Goal: Submit feedback/report problem: Submit feedback/report problem

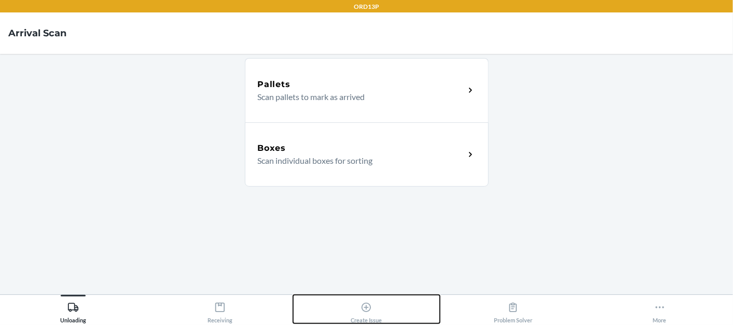
click at [377, 310] on div "Create Issue" at bounding box center [366, 311] width 31 height 26
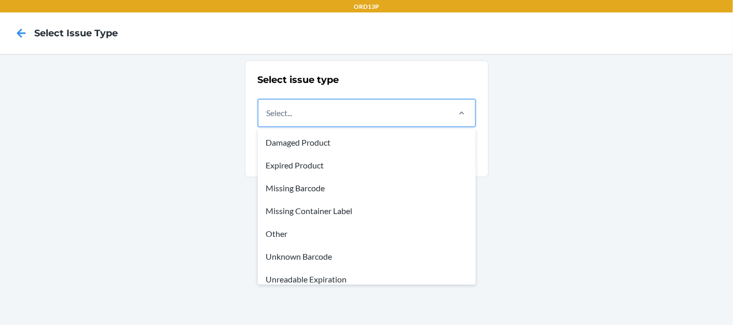
click at [331, 121] on div "Select..." at bounding box center [353, 113] width 190 height 27
click at [268, 119] on input "option Damaged Product focused, 1 of 8. 8 results available. Use Up and Down to…" at bounding box center [267, 113] width 1 height 12
click at [335, 231] on div "Other" at bounding box center [367, 234] width 214 height 23
click at [268, 119] on input "option Other focused, 5 of 8. 8 results available. Use Up and Down to choose op…" at bounding box center [267, 113] width 1 height 12
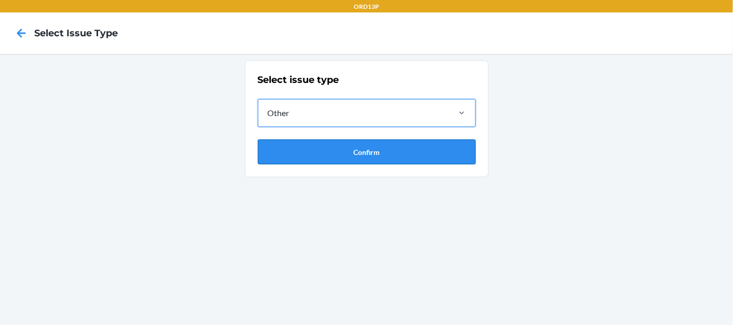
click at [322, 140] on button "Confirm" at bounding box center [367, 152] width 218 height 25
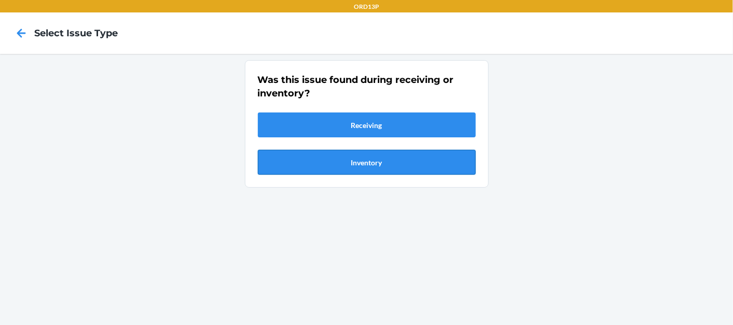
click at [314, 160] on button "Inventory" at bounding box center [367, 162] width 218 height 25
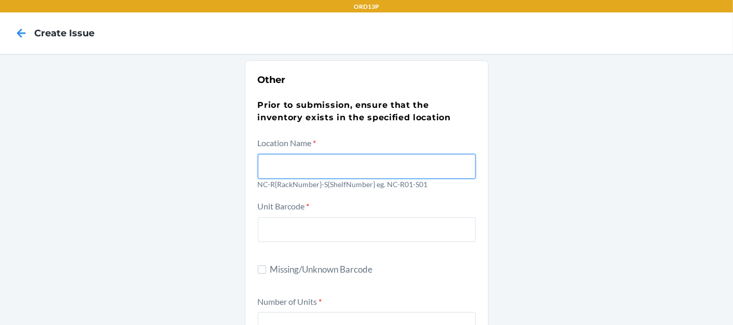
click at [315, 156] on input "text" at bounding box center [367, 166] width 218 height 25
click at [292, 163] on input "nc-ro6-s05" at bounding box center [367, 166] width 218 height 25
click at [280, 166] on input "nc-ro6-S05" at bounding box center [367, 166] width 218 height 25
click at [268, 164] on input "nc-R06-S05" at bounding box center [367, 166] width 218 height 25
type input "NC-R06-S05"
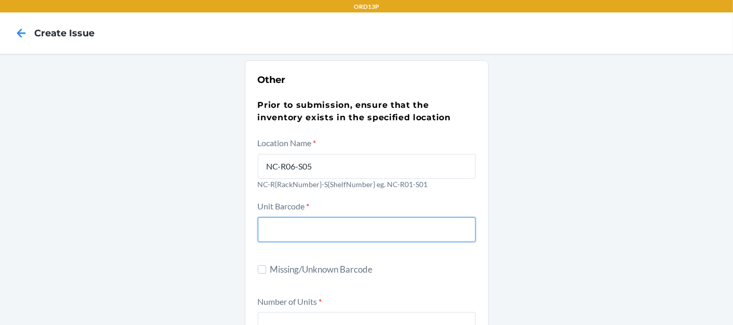
click at [326, 239] on input "text" at bounding box center [367, 229] width 218 height 25
type input "634707266218"
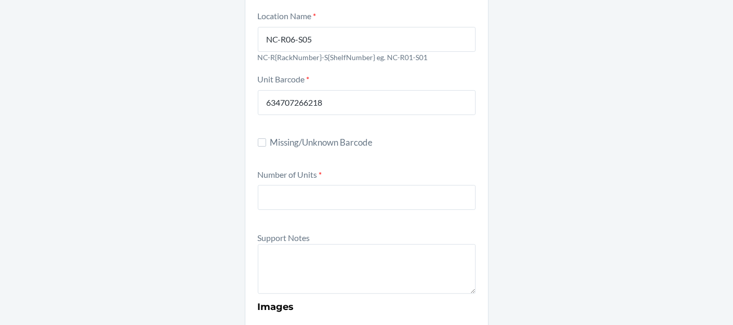
scroll to position [185, 0]
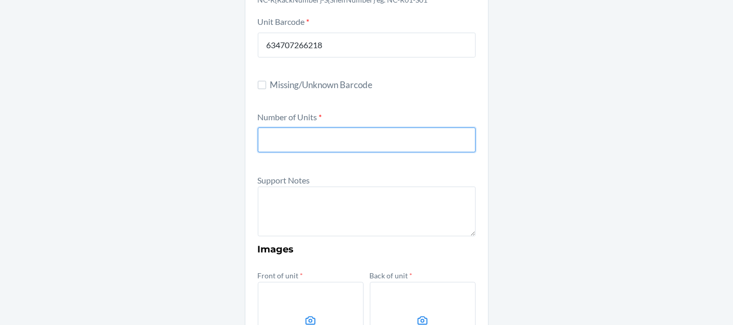
click at [298, 131] on input "number" at bounding box center [367, 140] width 218 height 25
type input "1"
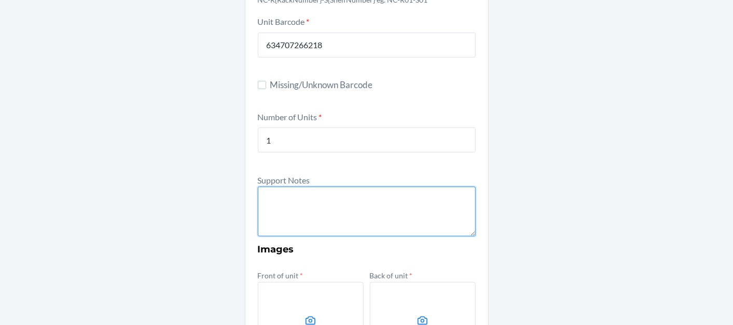
click at [317, 195] on textarea at bounding box center [367, 212] width 218 height 50
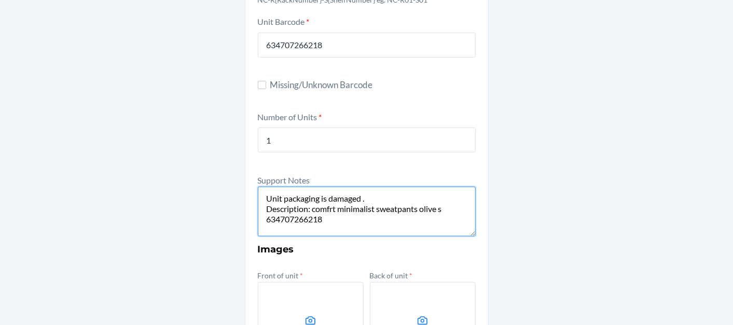
paste textarea "DDKSPXC95UN"
drag, startPoint x: 366, startPoint y: 192, endPoint x: 246, endPoint y: 189, distance: 119.8
click at [246, 189] on section "Other Prior to submission, ensure that the inventory exists in the specified lo…" at bounding box center [367, 192] width 244 height 632
type textarea "Unit packaging is damaged . Description: comfrt minimalist sweatpants olive s 6…"
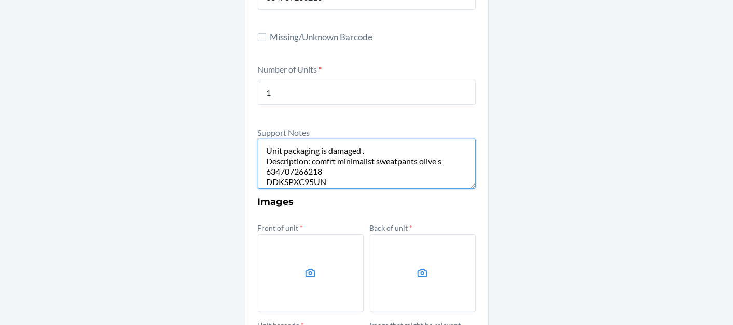
scroll to position [357, 0]
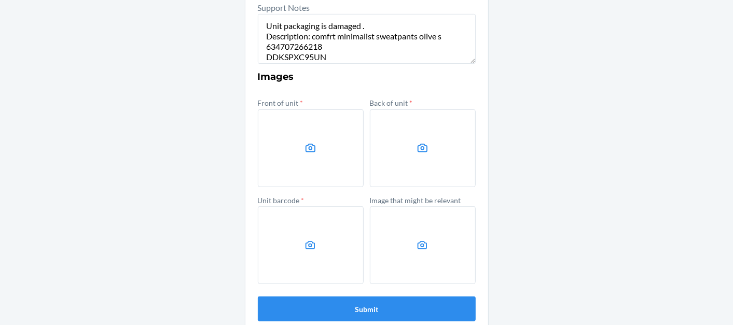
click at [330, 142] on label at bounding box center [311, 148] width 106 height 78
click at [0, 0] on input "file" at bounding box center [0, 0] width 0 height 0
click at [403, 164] on label at bounding box center [423, 148] width 106 height 78
click at [0, 0] on input "file" at bounding box center [0, 0] width 0 height 0
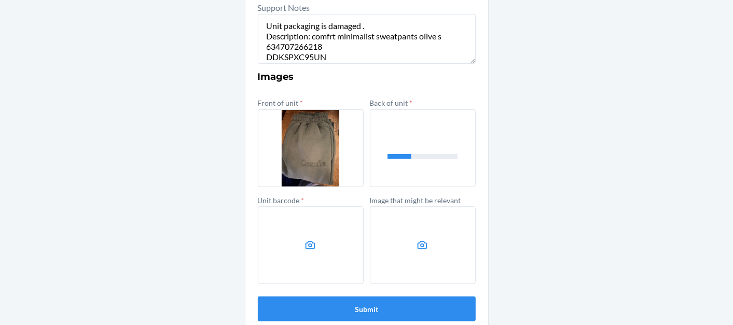
click at [267, 225] on label at bounding box center [311, 245] width 106 height 78
click at [0, 0] on input "file" at bounding box center [0, 0] width 0 height 0
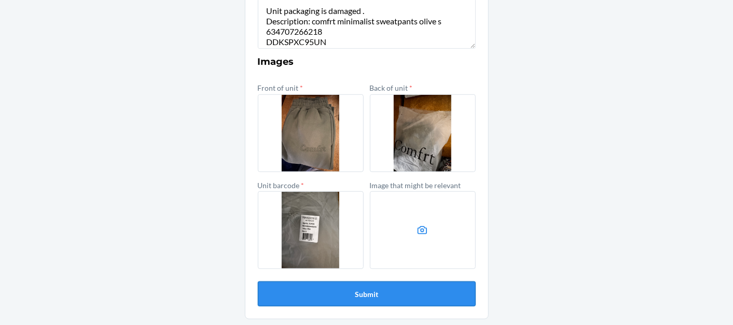
click at [345, 282] on button "Submit" at bounding box center [367, 294] width 218 height 25
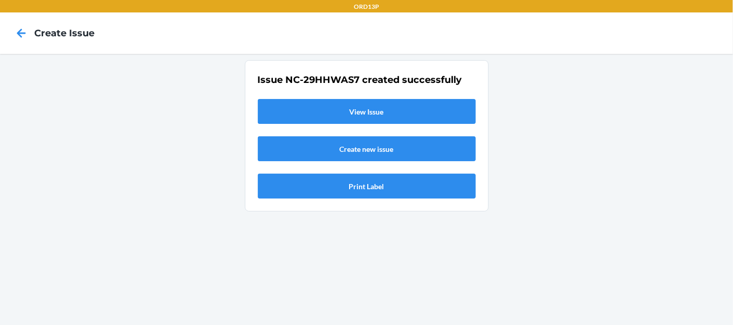
scroll to position [0, 0]
click at [378, 102] on link "View Issue" at bounding box center [367, 111] width 218 height 25
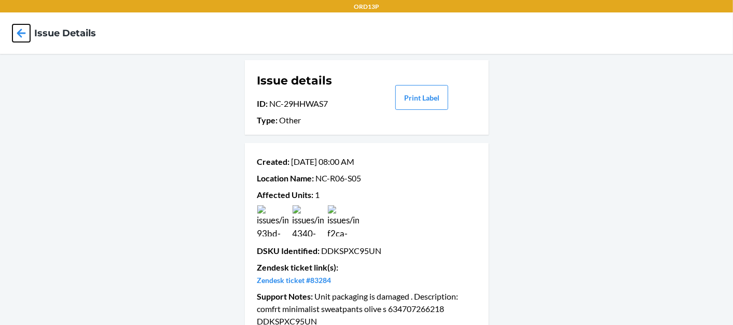
click at [20, 32] on icon at bounding box center [21, 33] width 18 height 18
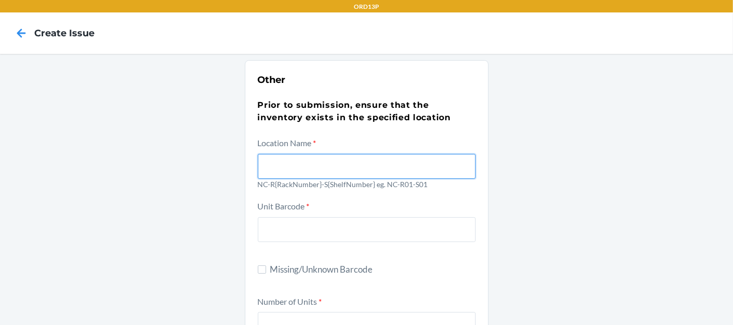
click at [388, 169] on input "text" at bounding box center [367, 166] width 218 height 25
type input "n"
type input "NC-R06-S01"
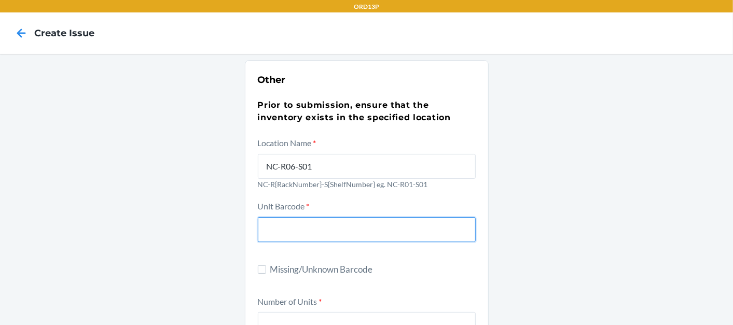
click at [299, 219] on input "text" at bounding box center [367, 229] width 218 height 25
type input "610655909094"
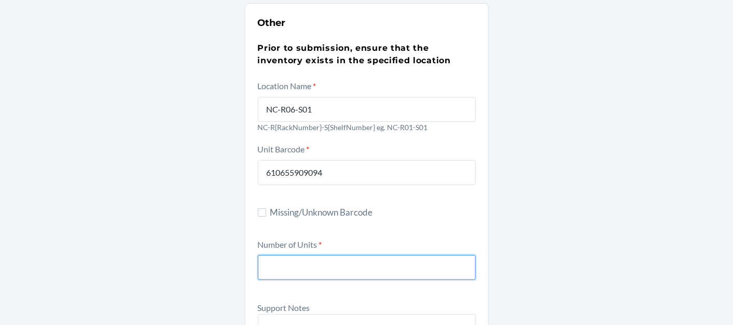
scroll to position [127, 0]
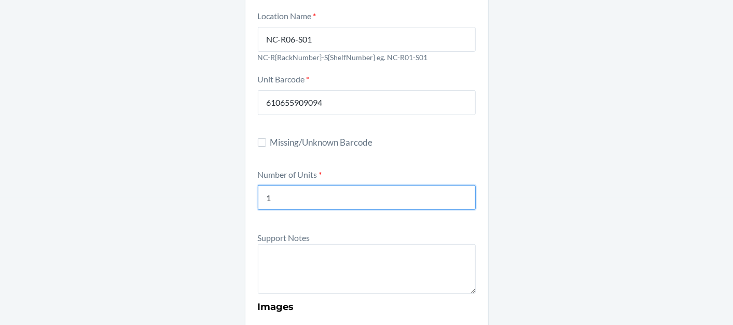
type input "1"
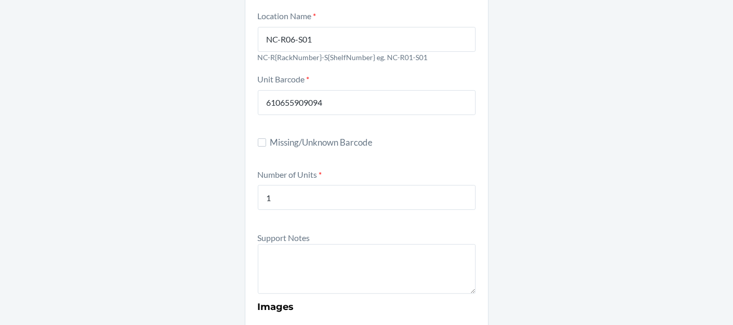
scroll to position [0, 0]
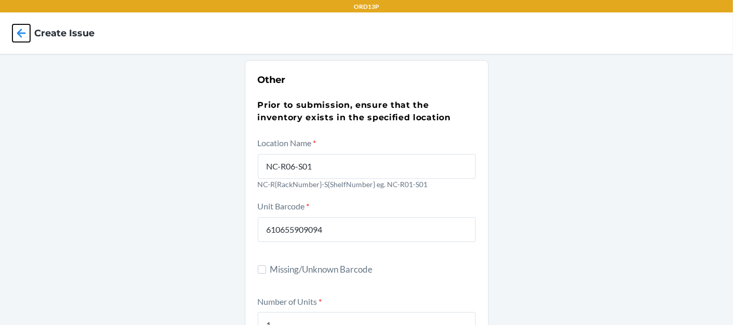
click at [18, 32] on icon at bounding box center [21, 33] width 9 height 9
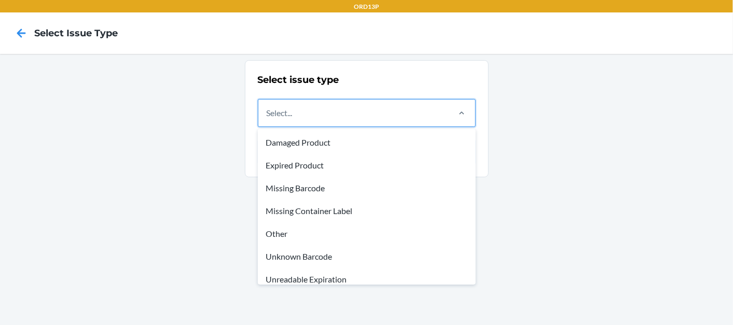
click at [304, 117] on div "Select..." at bounding box center [353, 113] width 190 height 27
click at [268, 117] on input "option Damaged Product focused, 1 of 8. 8 results available. Use Up and Down to…" at bounding box center [267, 113] width 1 height 12
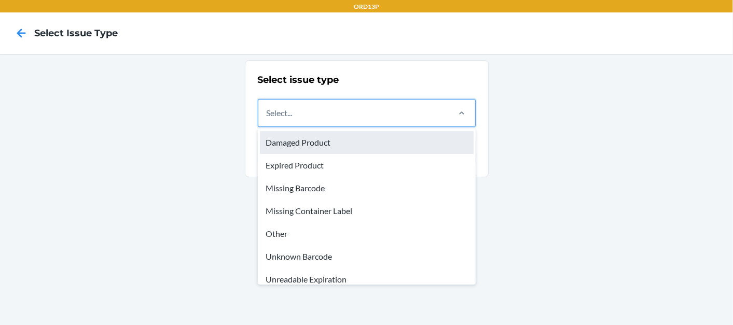
click at [310, 139] on div "Damaged Product" at bounding box center [367, 142] width 214 height 23
click at [268, 119] on input "option Damaged Product focused, 1 of 8. 8 results available. Use Up and Down to…" at bounding box center [267, 113] width 1 height 12
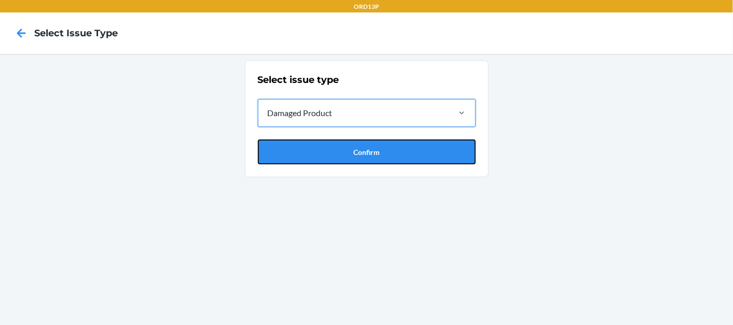
click at [312, 144] on button "Confirm" at bounding box center [367, 152] width 218 height 25
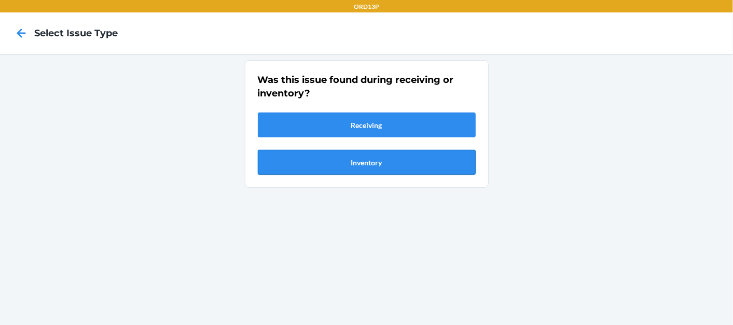
click at [325, 157] on button "Inventory" at bounding box center [367, 162] width 218 height 25
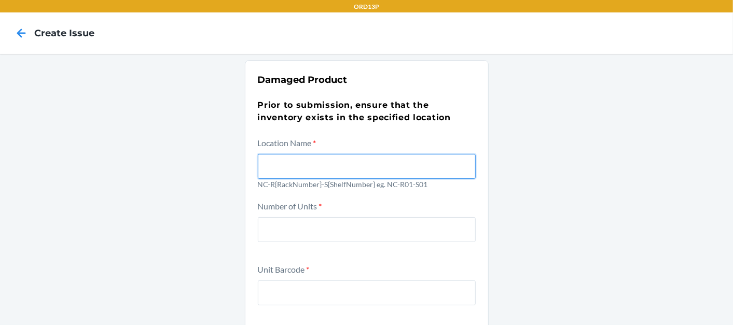
click at [296, 161] on input "text" at bounding box center [367, 166] width 218 height 25
type input "n"
type input "NC-R06-S01"
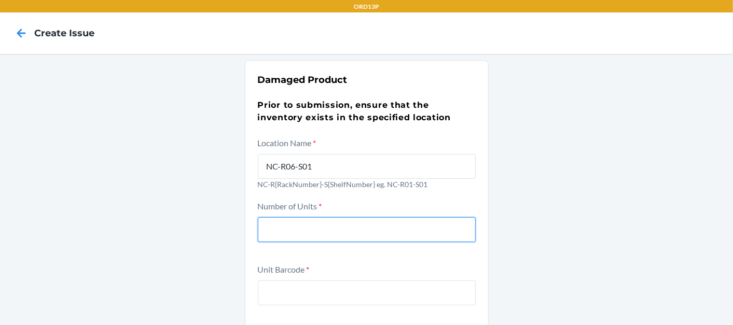
click at [318, 225] on input "number" at bounding box center [367, 229] width 218 height 25
type input "1"
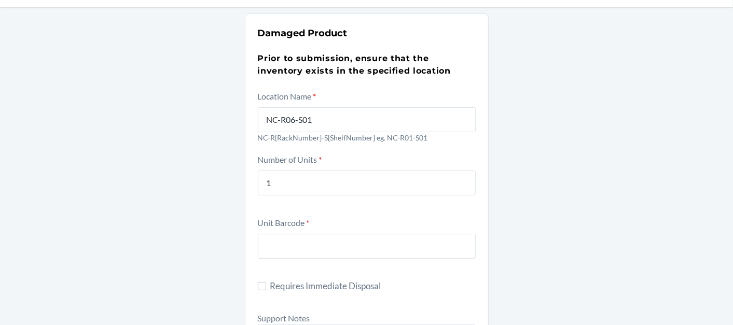
scroll to position [115, 0]
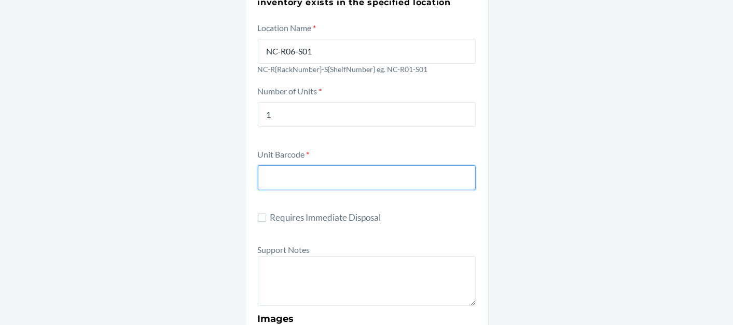
click at [274, 184] on input "text" at bounding box center [367, 177] width 218 height 25
type input "610655909094"
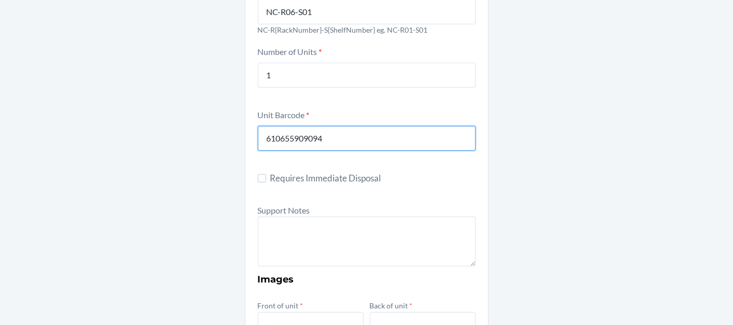
scroll to position [173, 0]
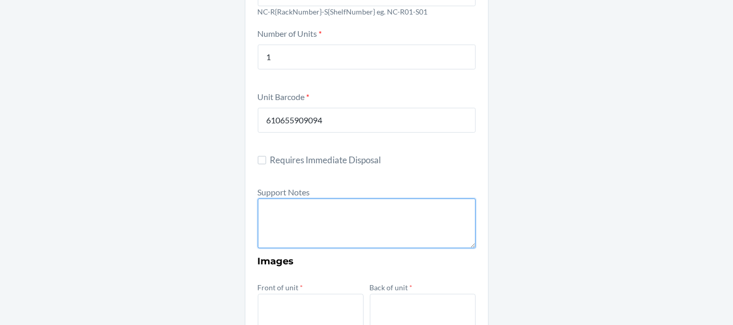
click at [303, 205] on textarea at bounding box center [367, 224] width 218 height 50
paste textarea "DND Travel Hoodie (Bone / S)"
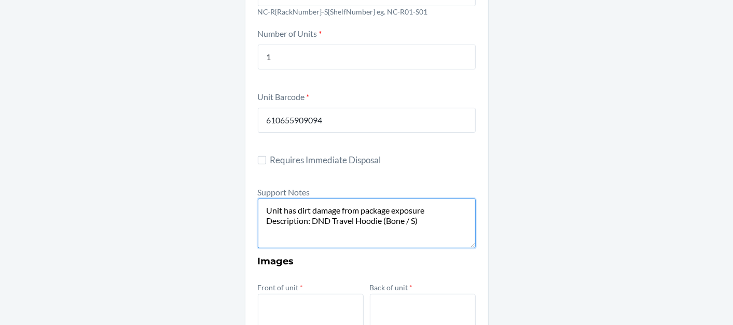
paste textarea "00610655909094"
paste textarea "DRVFVAUEWD5"
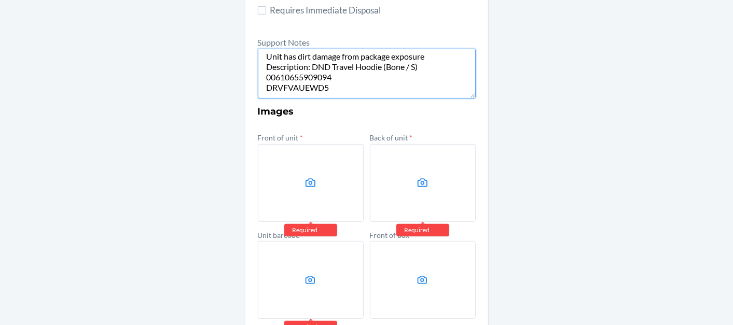
scroll to position [345, 0]
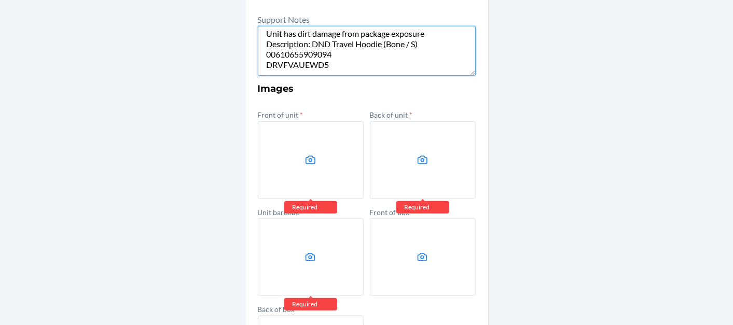
type textarea "Unit has dirt damage from package exposure Description: DND Travel Hoodie (Bone…"
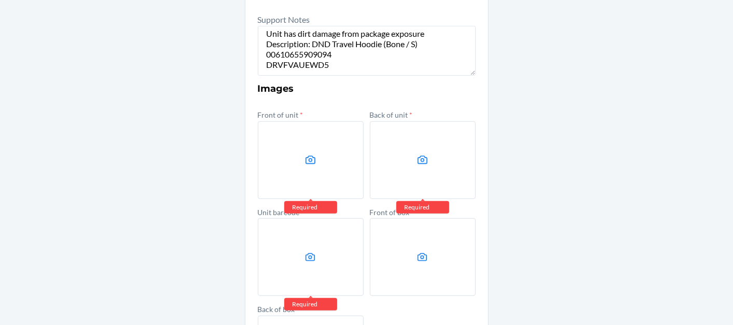
click at [310, 159] on icon at bounding box center [311, 160] width 10 height 8
click at [0, 0] on input "file" at bounding box center [0, 0] width 0 height 0
click at [283, 161] on label at bounding box center [311, 160] width 106 height 78
click at [0, 0] on input "file" at bounding box center [0, 0] width 0 height 0
click at [307, 167] on label at bounding box center [311, 160] width 106 height 78
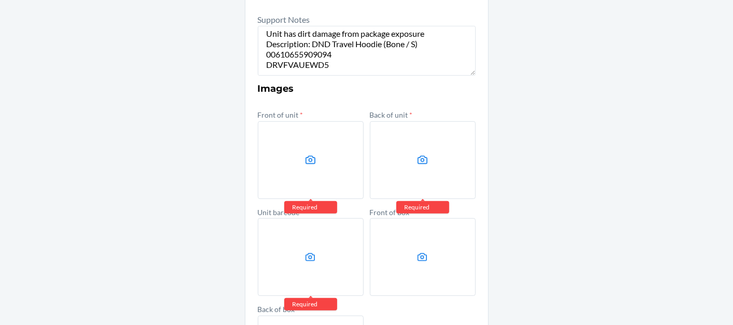
click at [0, 0] on input "file" at bounding box center [0, 0] width 0 height 0
click at [419, 172] on label at bounding box center [423, 160] width 106 height 78
click at [0, 0] on input "file" at bounding box center [0, 0] width 0 height 0
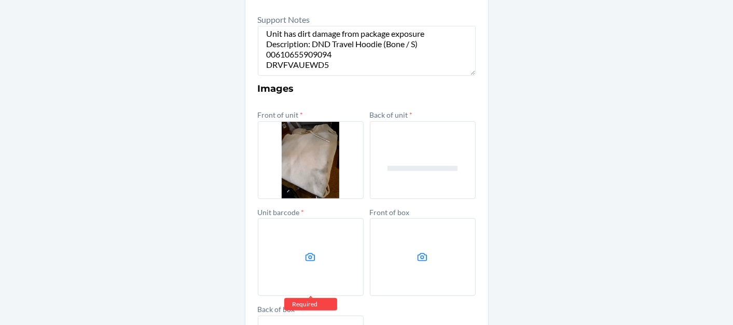
click at [276, 241] on label at bounding box center [311, 257] width 106 height 78
click at [0, 0] on input "file" at bounding box center [0, 0] width 0 height 0
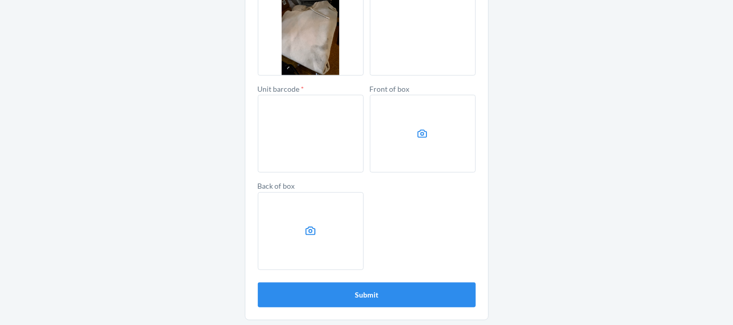
scroll to position [469, 0]
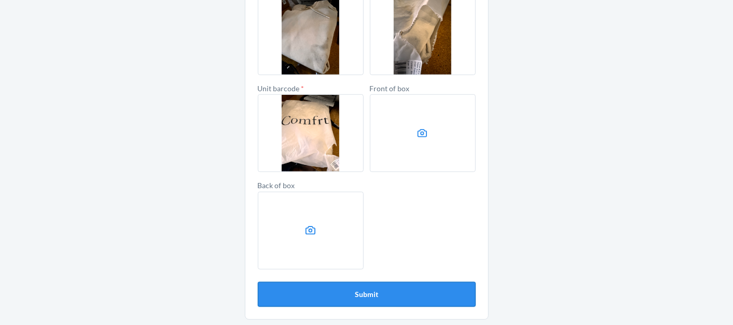
click at [350, 286] on button "Submit" at bounding box center [367, 294] width 218 height 25
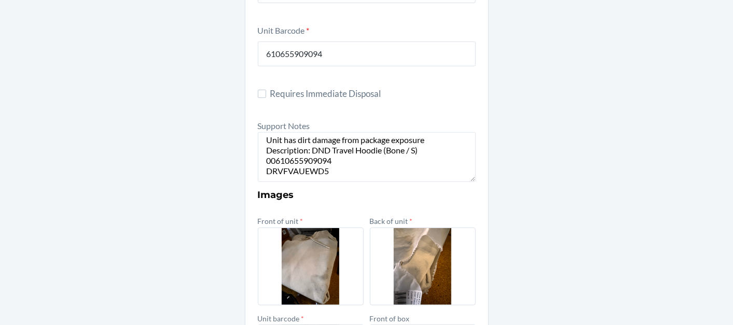
scroll to position [0, 0]
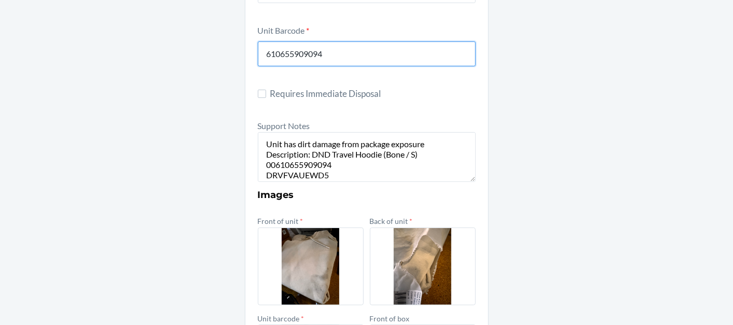
drag, startPoint x: 346, startPoint y: 57, endPoint x: 52, endPoint y: 47, distance: 294.3
click at [52, 47] on div "Damaged Product Prior to submission, ensure that the inventory exists in the sp…" at bounding box center [366, 186] width 733 height 742
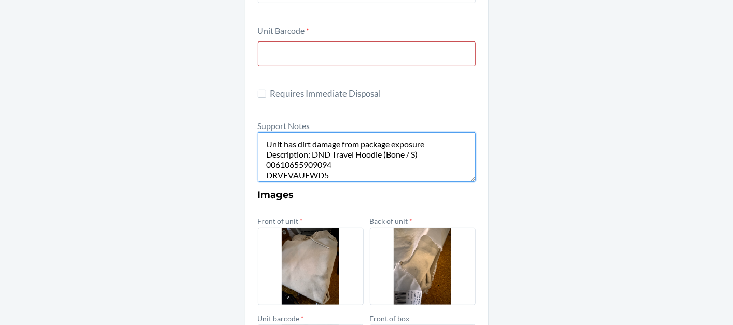
scroll to position [4, 0]
drag, startPoint x: 329, startPoint y: 173, endPoint x: 250, endPoint y: 177, distance: 79.0
click at [250, 177] on section "Damaged Product Prior to submission, ensure that the inventory exists in the sp…" at bounding box center [367, 185] width 244 height 729
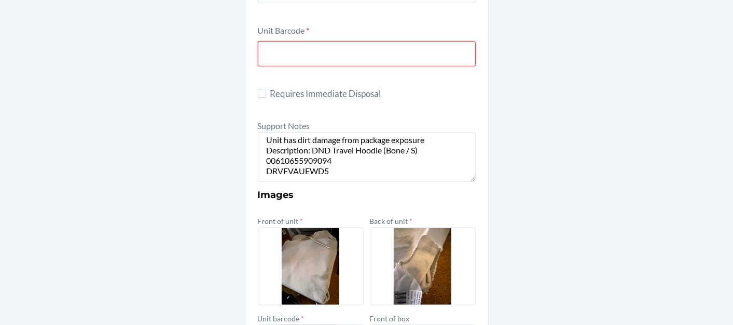
click at [301, 60] on input "text" at bounding box center [367, 53] width 218 height 25
paste input "DRVFVAUEWD5"
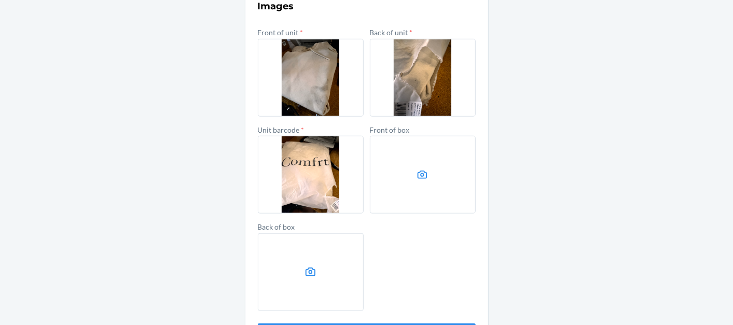
scroll to position [469, 0]
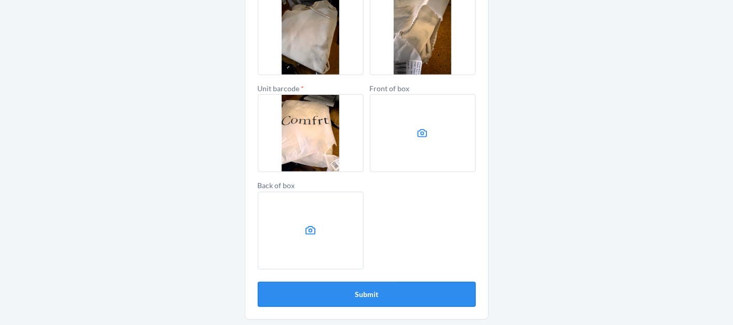
type input "DRVFVAUEWD5"
click at [362, 283] on button "Submit" at bounding box center [367, 294] width 218 height 25
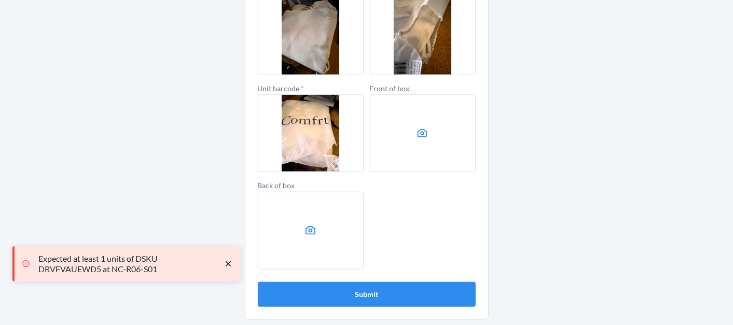
click at [227, 260] on icon "close toast" at bounding box center [228, 264] width 10 height 10
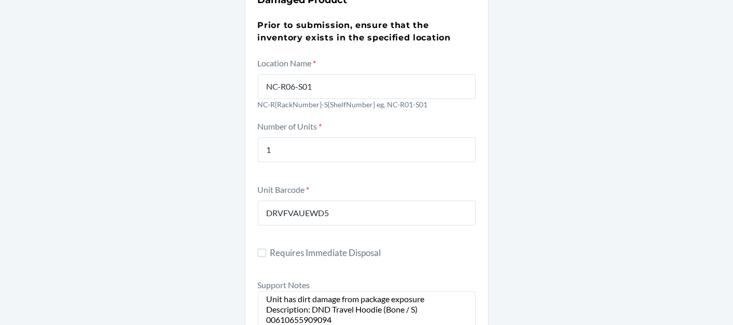
scroll to position [66, 0]
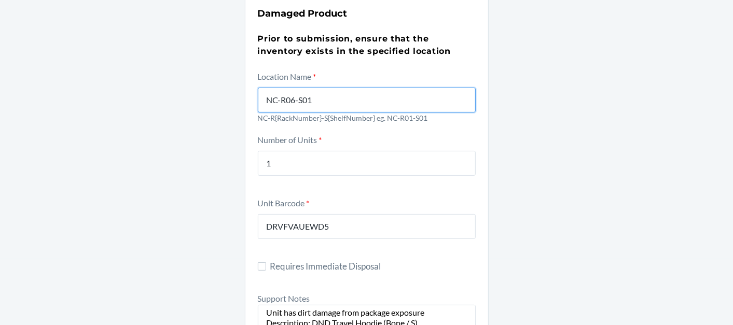
click at [334, 103] on input "NC-R06-S01" at bounding box center [367, 100] width 218 height 25
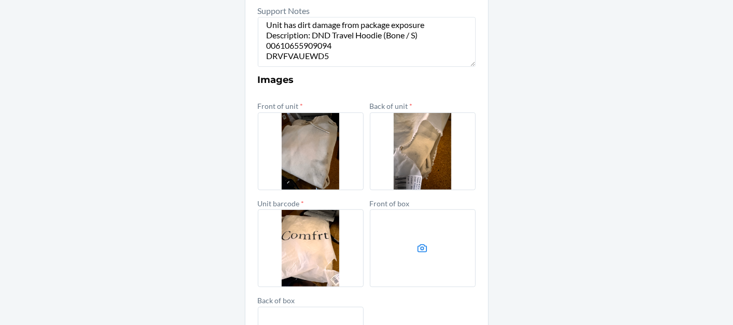
scroll to position [469, 0]
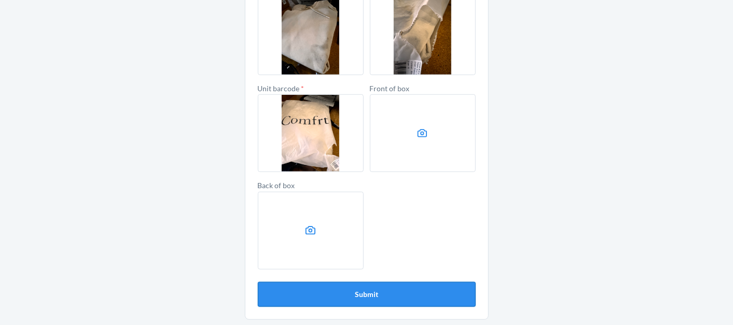
type input "NC-R06-S05"
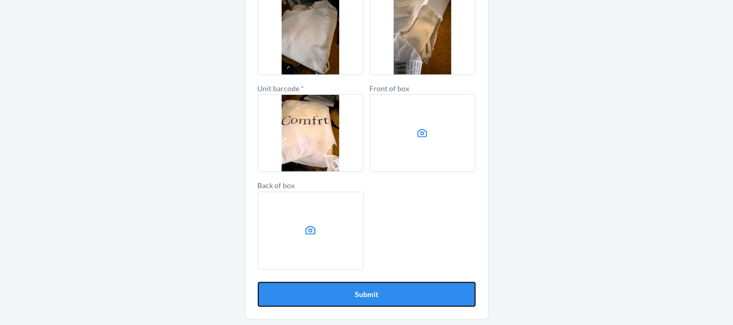
drag, startPoint x: 327, startPoint y: 293, endPoint x: 250, endPoint y: 316, distance: 80.7
click at [329, 296] on button "Submit" at bounding box center [367, 294] width 218 height 25
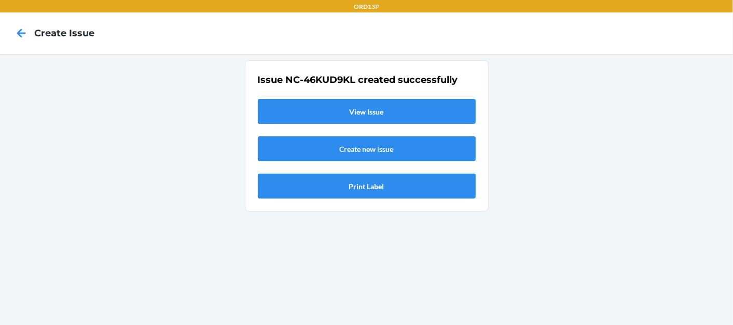
scroll to position [0, 0]
click at [378, 109] on link "View Issue" at bounding box center [367, 111] width 218 height 25
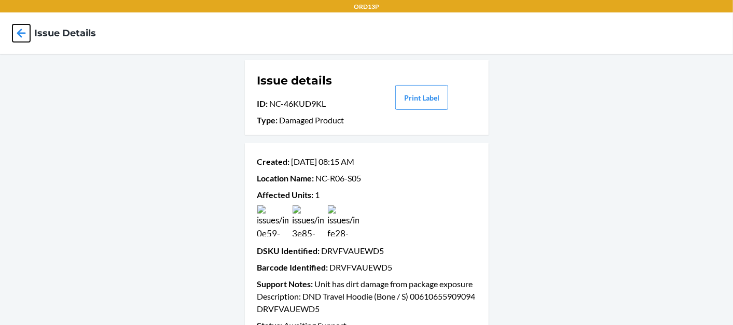
click at [18, 30] on icon at bounding box center [21, 33] width 18 height 18
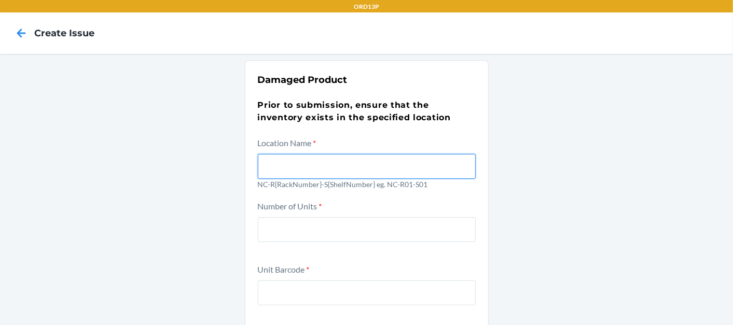
click at [344, 163] on input "text" at bounding box center [367, 166] width 218 height 25
drag, startPoint x: 344, startPoint y: 163, endPoint x: 350, endPoint y: 158, distance: 7.7
click at [350, 158] on input "text" at bounding box center [367, 166] width 218 height 25
type input "nc-r06-s05"
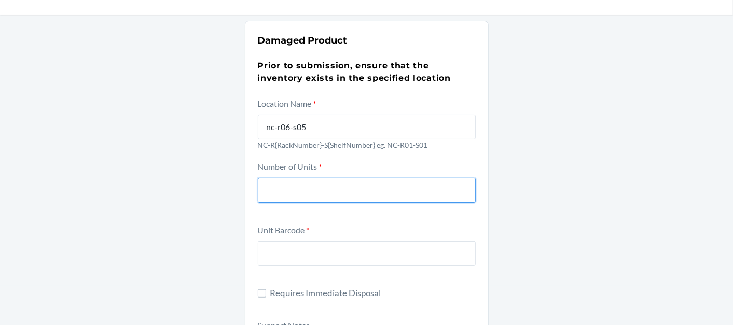
scroll to position [58, 0]
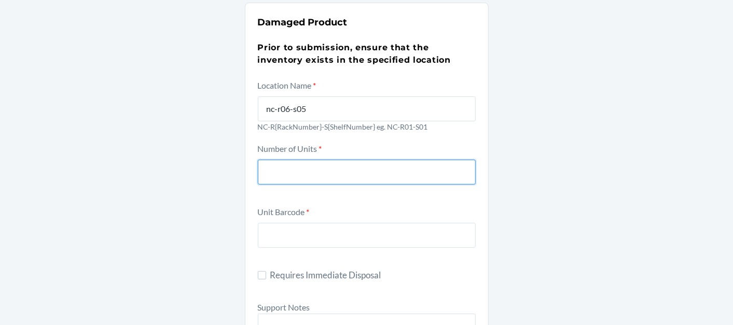
click at [307, 167] on input "number" at bounding box center [367, 172] width 218 height 25
type input "1"
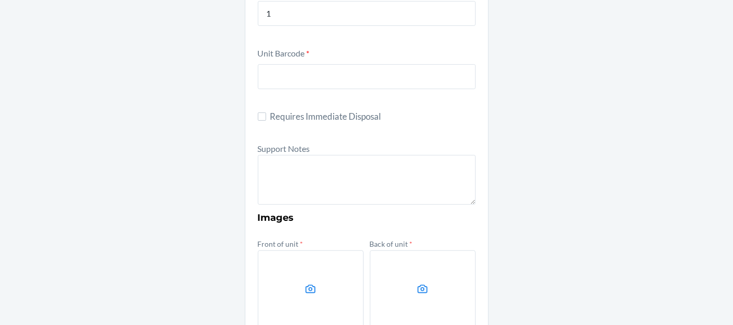
scroll to position [230, 0]
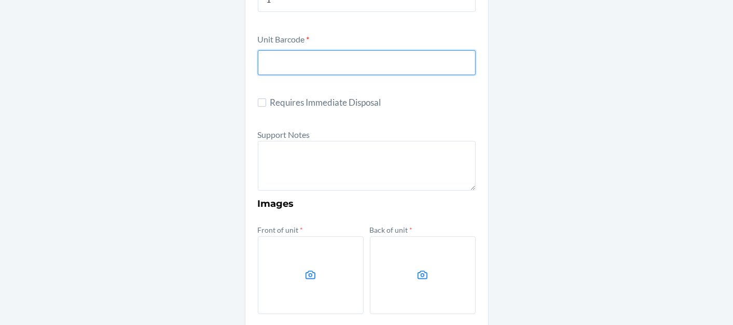
click at [293, 59] on input "text" at bounding box center [367, 62] width 218 height 25
paste input "DRVFVAUEWD5"
type input "DRVFVAUEWD5"
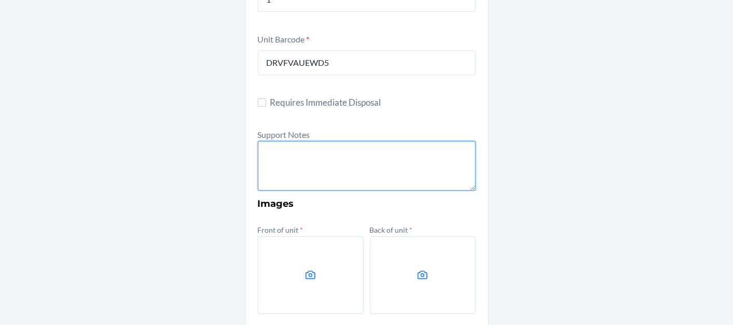
click at [305, 154] on textarea at bounding box center [367, 166] width 218 height 50
paste textarea "DND Travel Hoodie (Bone / S)"
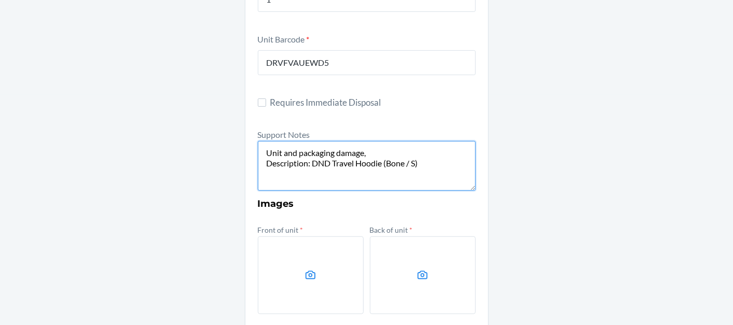
paste textarea "00610655909094"
paste textarea "DRVFVAUEWD5"
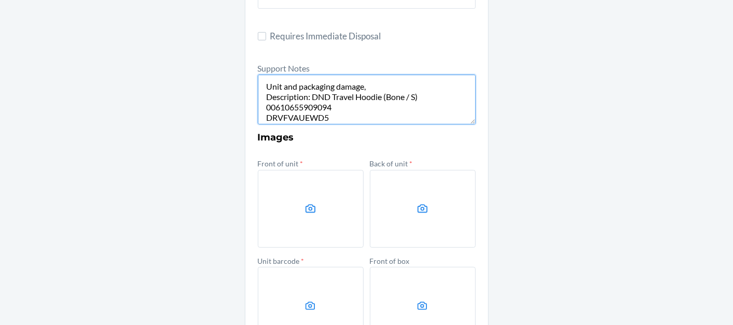
scroll to position [345, 0]
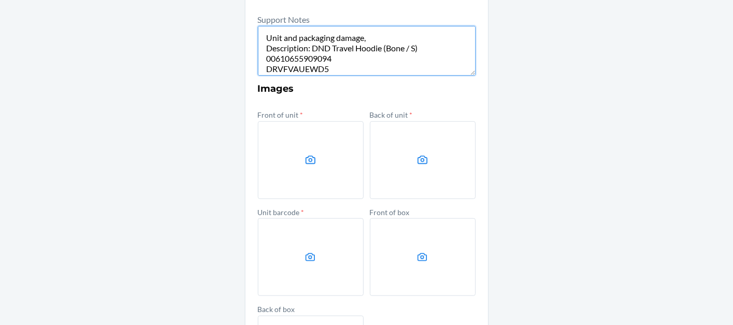
type textarea "Unit and packaging damage, Description: DND Travel Hoodie (Bone / S) 0061065590…"
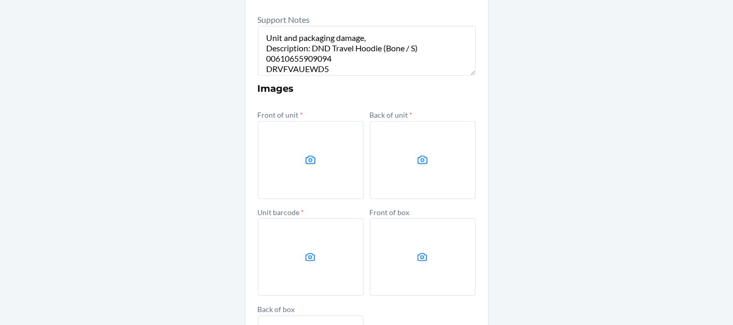
click at [310, 184] on label at bounding box center [311, 160] width 106 height 78
click at [0, 0] on input "file" at bounding box center [0, 0] width 0 height 0
click at [309, 149] on label at bounding box center [311, 160] width 106 height 78
click at [0, 0] on input "file" at bounding box center [0, 0] width 0 height 0
click at [420, 168] on label at bounding box center [423, 160] width 106 height 78
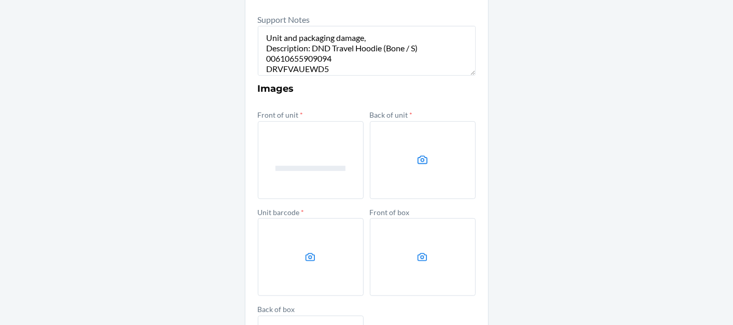
click at [0, 0] on input "file" at bounding box center [0, 0] width 0 height 0
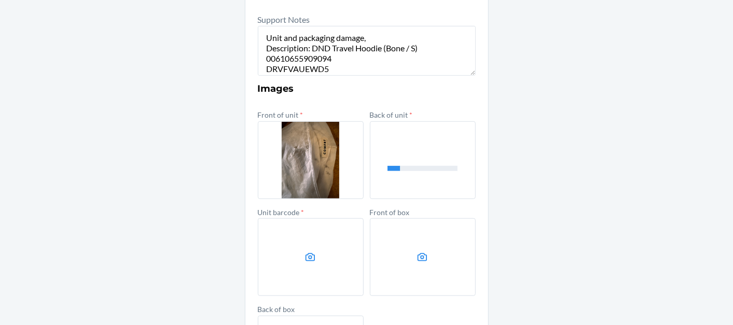
click at [283, 246] on label at bounding box center [311, 257] width 106 height 78
click at [0, 0] on input "file" at bounding box center [0, 0] width 0 height 0
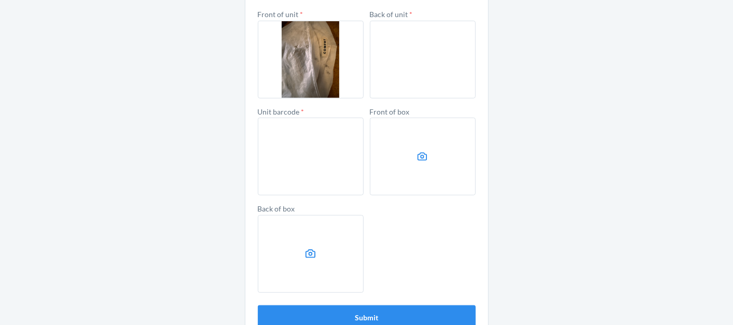
scroll to position [469, 0]
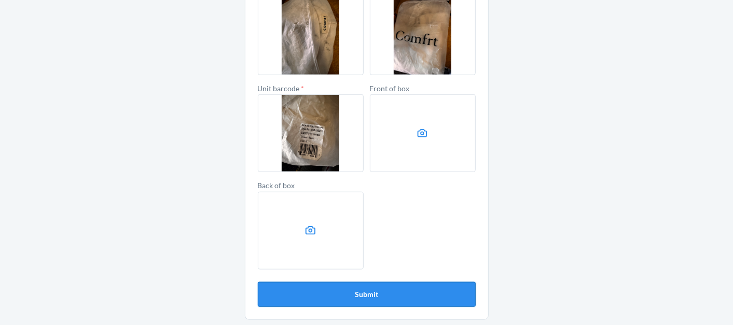
click at [382, 298] on button "Submit" at bounding box center [367, 294] width 218 height 25
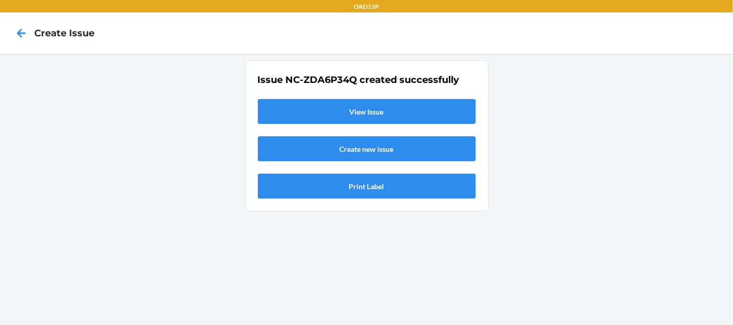
scroll to position [0, 0]
click at [369, 120] on link "View Issue" at bounding box center [367, 111] width 218 height 25
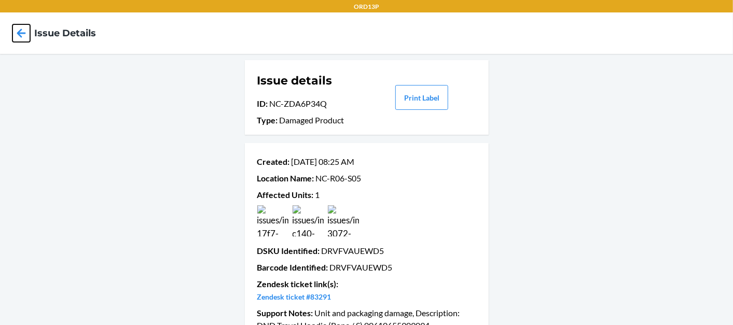
click at [27, 38] on icon at bounding box center [21, 33] width 18 height 18
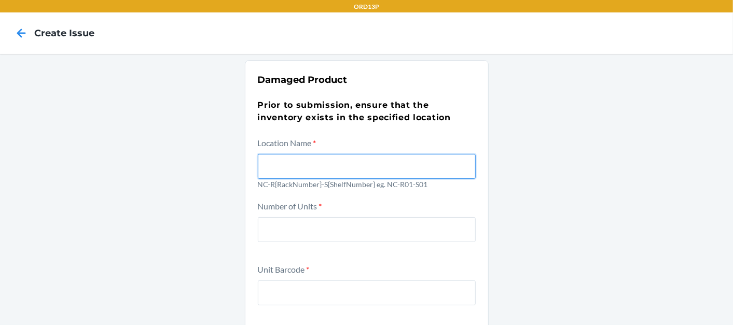
click at [434, 155] on input "text" at bounding box center [367, 166] width 218 height 25
click at [282, 164] on input "text" at bounding box center [367, 166] width 218 height 25
click at [296, 167] on input "text" at bounding box center [367, 166] width 218 height 25
drag, startPoint x: 296, startPoint y: 167, endPoint x: 274, endPoint y: 164, distance: 22.5
click at [274, 164] on input "text" at bounding box center [367, 166] width 218 height 25
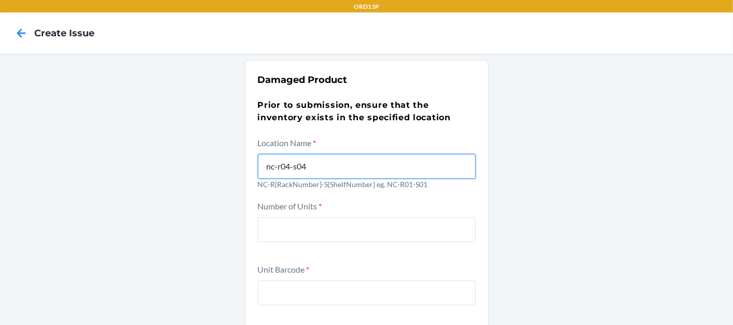
type input "nc-r04-s04"
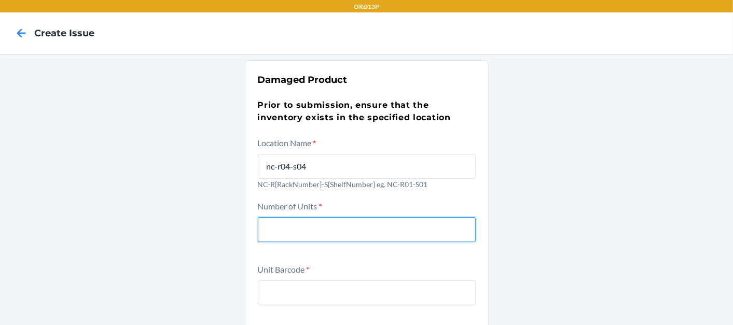
click at [336, 227] on input "number" at bounding box center [367, 229] width 218 height 25
type input "1"
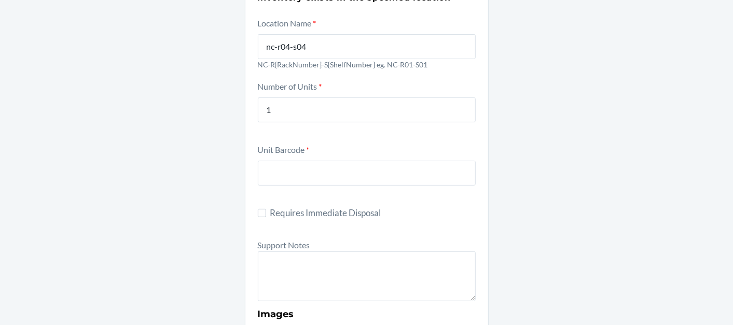
scroll to position [173, 0]
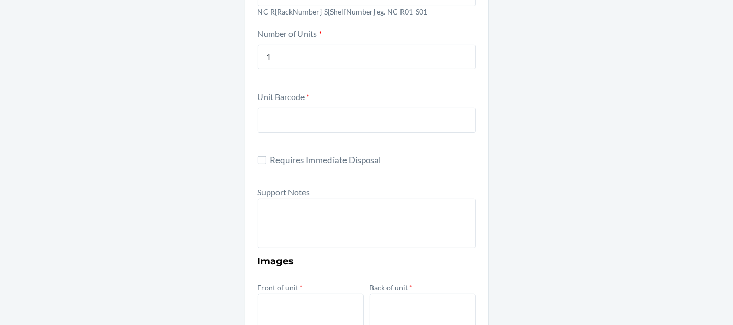
drag, startPoint x: 307, startPoint y: 99, endPoint x: 307, endPoint y: 105, distance: 5.7
click at [307, 101] on div "Unit Barcode *" at bounding box center [367, 118] width 218 height 57
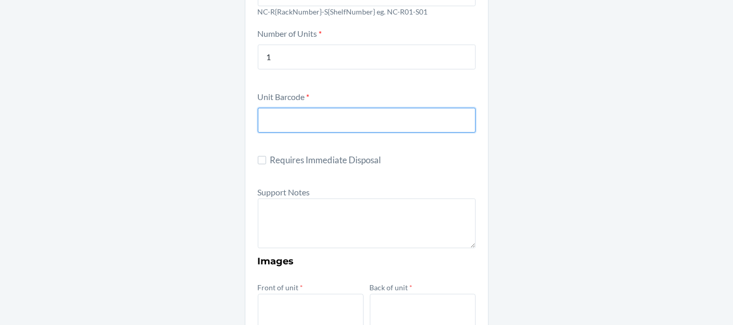
click at [306, 123] on input "text" at bounding box center [367, 120] width 218 height 25
paste input "DRQZVK5KTCN"
type input "DRQZVK5KTCN"
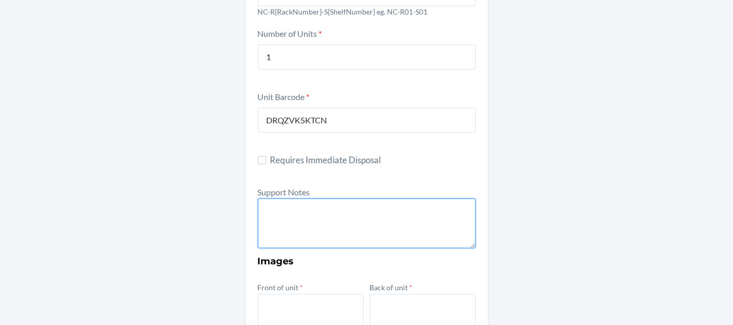
click at [281, 209] on textarea at bounding box center [367, 224] width 218 height 50
click at [332, 202] on textarea at bounding box center [367, 224] width 218 height 50
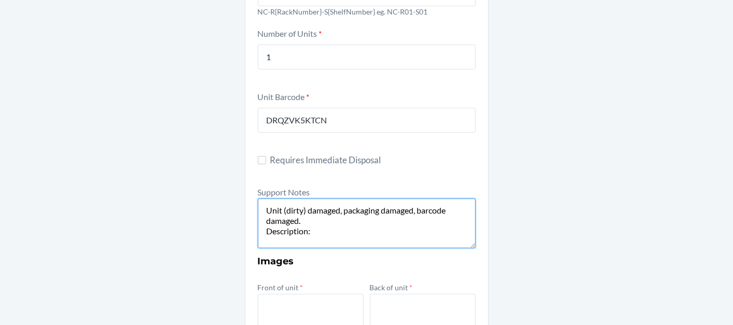
paste textarea "Travel Essentials Hoodie Obsidian Large"
paste textarea "00642461937107"
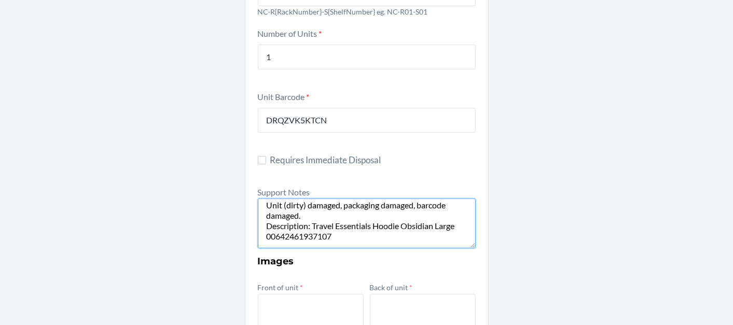
paste textarea "D83TUF93QK7"
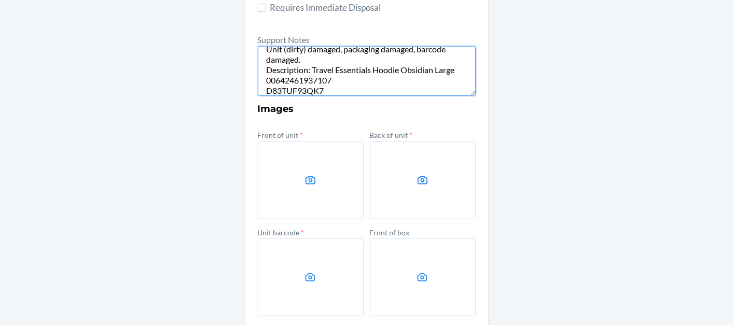
scroll to position [345, 0]
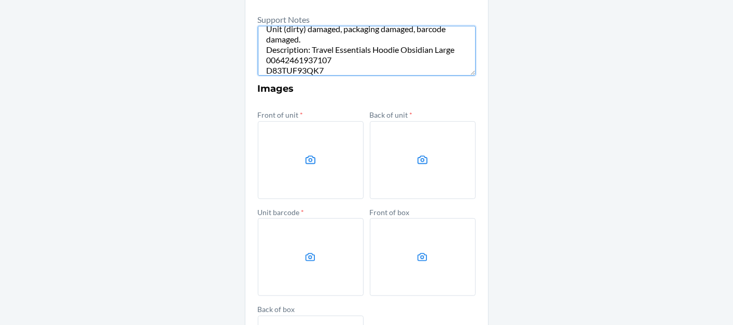
type textarea "Unit (dirty) damaged, packaging damaged, barcode damaged. Description: Travel E…"
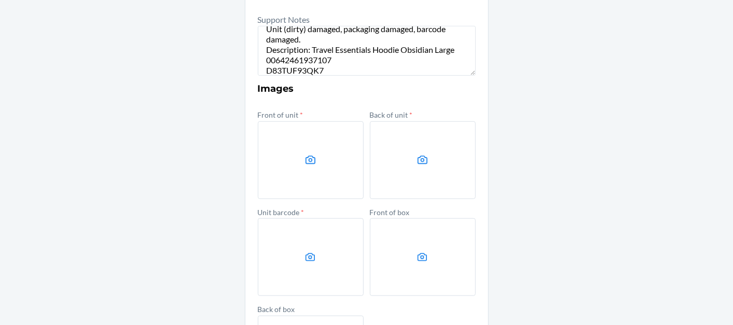
click at [295, 193] on label at bounding box center [311, 160] width 106 height 78
click at [0, 0] on input "file" at bounding box center [0, 0] width 0 height 0
click at [398, 157] on label at bounding box center [423, 160] width 106 height 78
click at [0, 0] on input "file" at bounding box center [0, 0] width 0 height 0
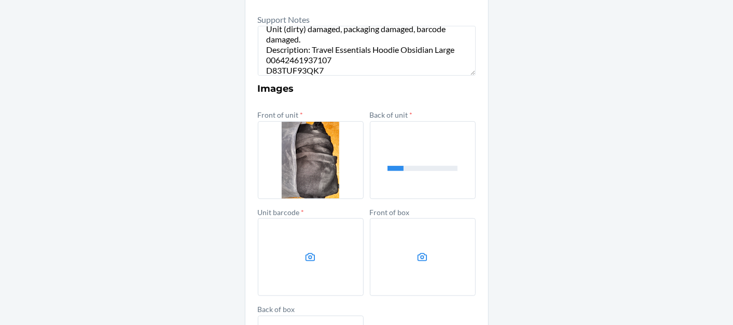
click at [286, 271] on label at bounding box center [311, 257] width 106 height 78
click at [0, 0] on input "file" at bounding box center [0, 0] width 0 height 0
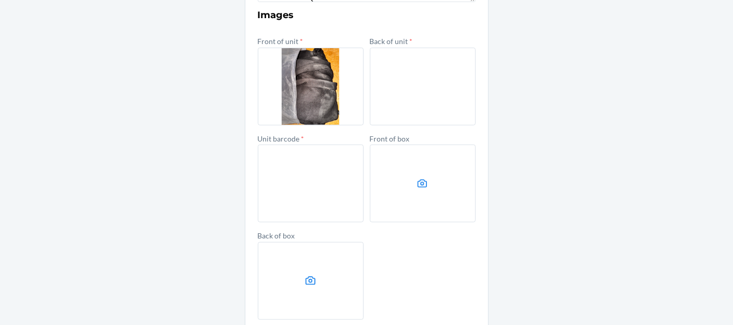
scroll to position [469, 0]
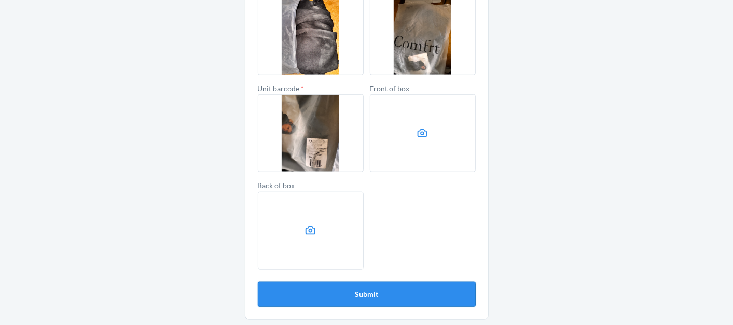
click at [324, 297] on button "Submit" at bounding box center [367, 294] width 218 height 25
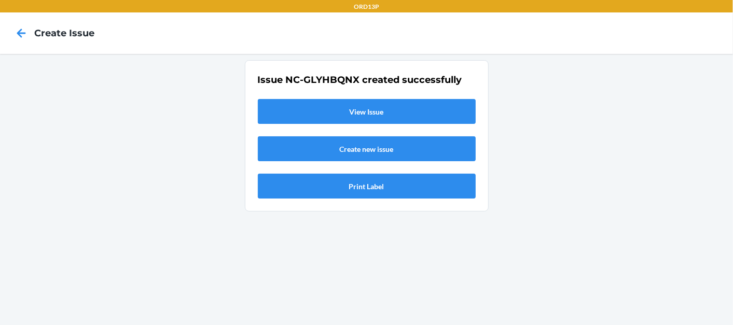
scroll to position [0, 0]
click at [377, 104] on link "View Issue" at bounding box center [367, 111] width 218 height 25
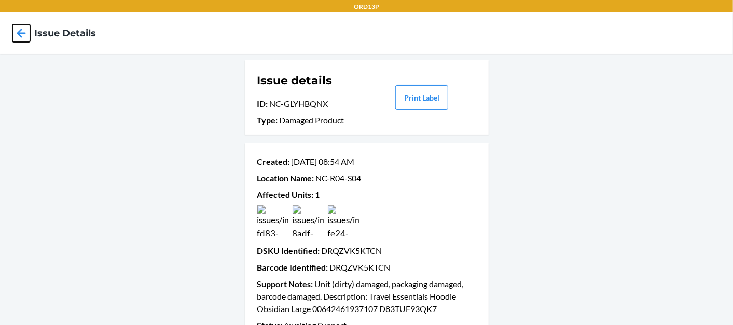
click at [19, 33] on icon at bounding box center [21, 33] width 9 height 9
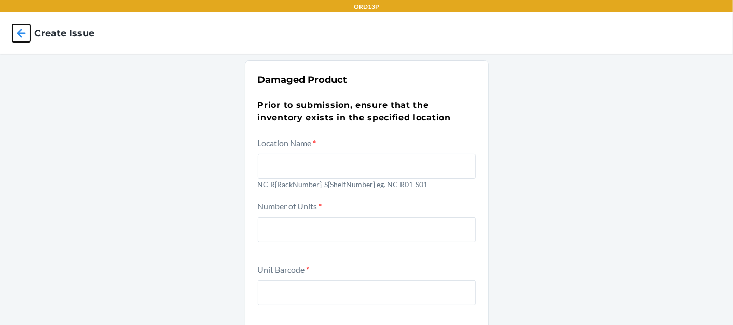
click at [30, 36] on icon at bounding box center [21, 33] width 18 height 18
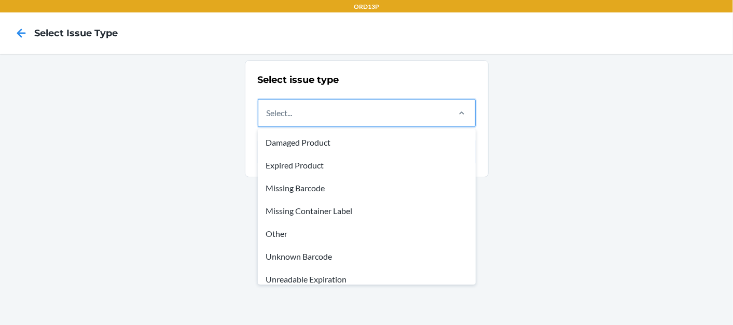
click at [290, 107] on div "Select..." at bounding box center [280, 113] width 26 height 12
click at [268, 107] on input "option Damaged Product focused, 1 of 8. 8 results available. Use Up and Down to…" at bounding box center [267, 113] width 1 height 12
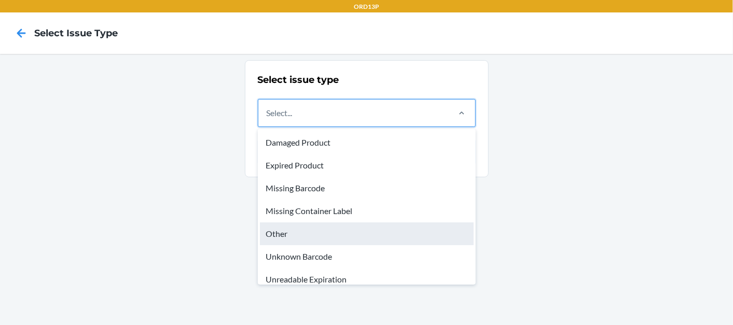
click at [287, 231] on div "Other" at bounding box center [367, 234] width 214 height 23
click at [268, 119] on input "option Other focused, 5 of 8. 8 results available. Use Up and Down to choose op…" at bounding box center [267, 113] width 1 height 12
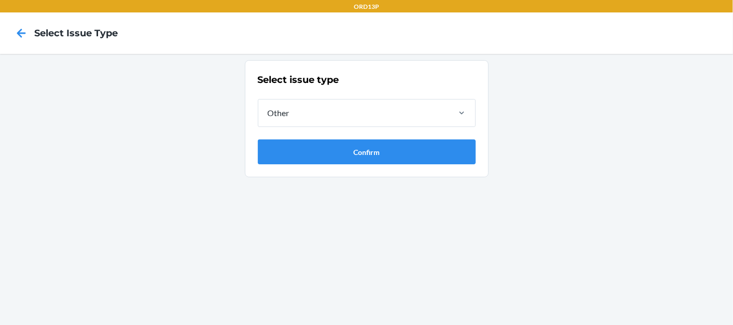
click at [300, 165] on section "Select issue type Other Confirm" at bounding box center [367, 118] width 244 height 117
click at [308, 160] on button "Confirm" at bounding box center [367, 152] width 218 height 25
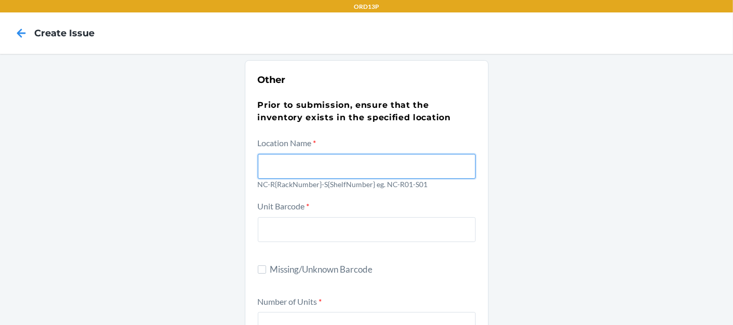
click at [296, 166] on input "text" at bounding box center [367, 166] width 218 height 25
click at [280, 157] on input "text" at bounding box center [367, 166] width 218 height 25
type input "nc-r06-s05"
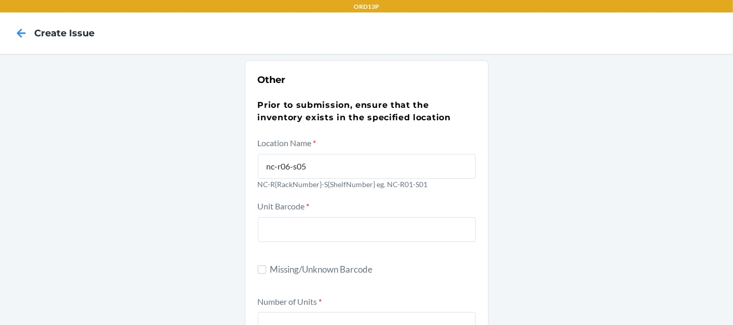
click at [322, 214] on div "Unit Barcode *" at bounding box center [367, 228] width 218 height 57
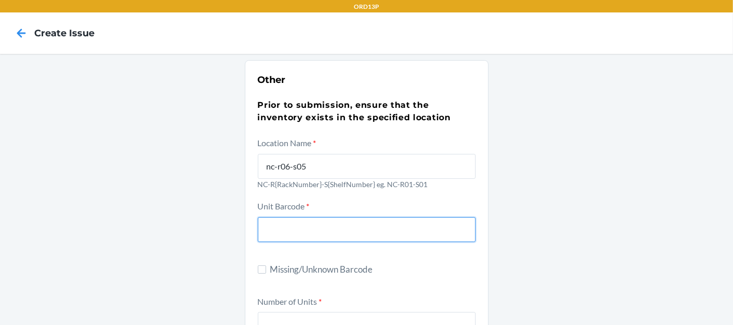
click at [324, 223] on input "text" at bounding box center [367, 229] width 218 height 25
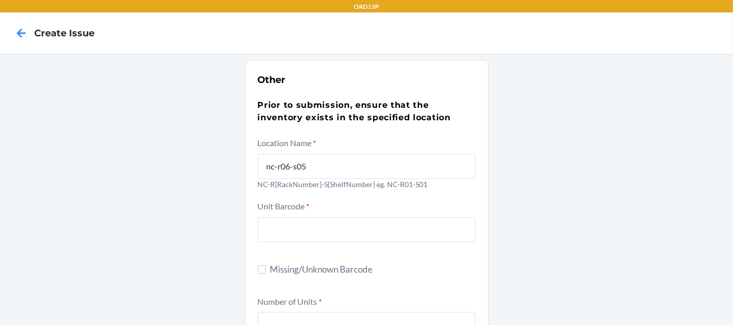
click at [264, 267] on label "Missing/Unknown Barcode" at bounding box center [367, 269] width 218 height 13
click at [264, 267] on input "Missing/Unknown Barcode" at bounding box center [262, 270] width 8 height 8
checkbox input "true"
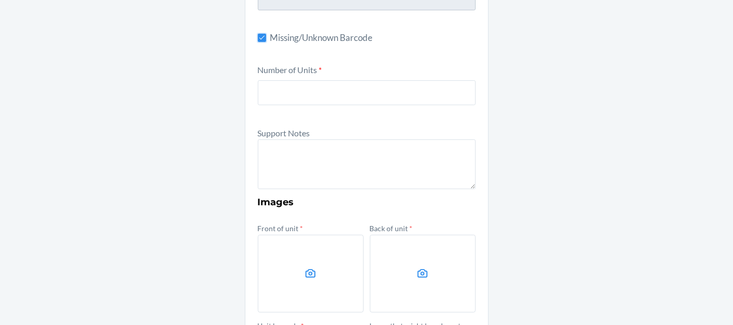
scroll to position [173, 0]
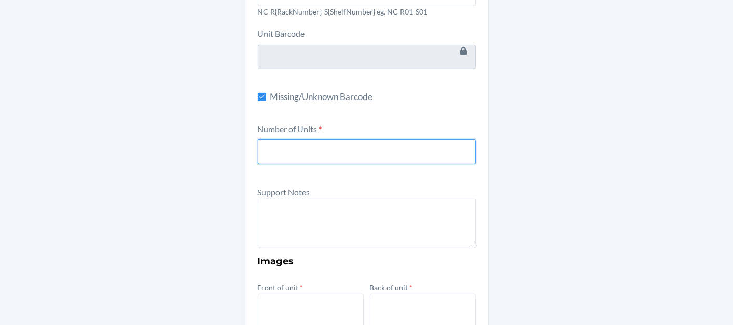
click at [351, 151] on input "number" at bounding box center [367, 152] width 218 height 25
type input "1"
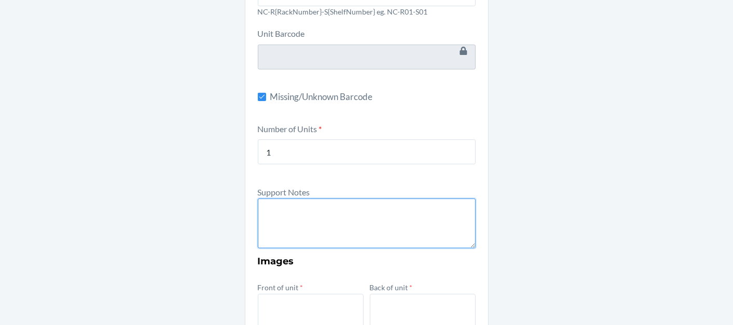
click at [381, 210] on textarea at bounding box center [367, 224] width 218 height 50
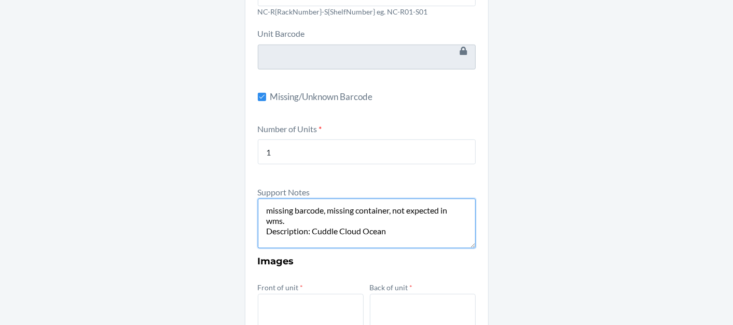
scroll to position [372, 0]
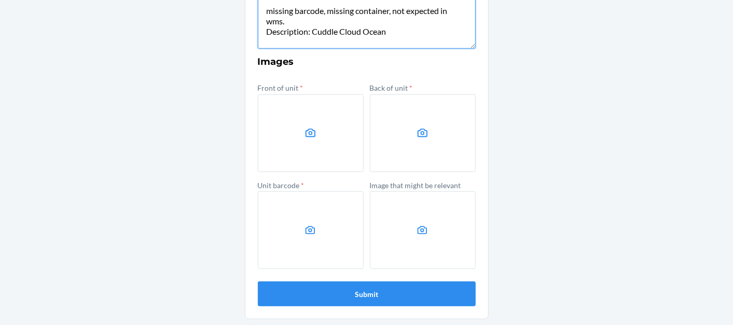
type textarea "missing barcode, missing container, not expected in wms. Description: Cuddle Cl…"
click at [296, 139] on label at bounding box center [311, 133] width 106 height 78
click at [0, 0] on input "file" at bounding box center [0, 0] width 0 height 0
click at [292, 133] on label at bounding box center [311, 133] width 106 height 78
click at [0, 0] on input "file" at bounding box center [0, 0] width 0 height 0
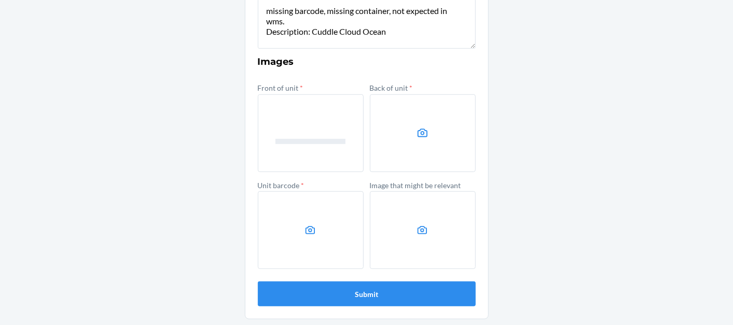
click at [422, 130] on icon at bounding box center [423, 133] width 12 height 12
click at [0, 0] on input "file" at bounding box center [0, 0] width 0 height 0
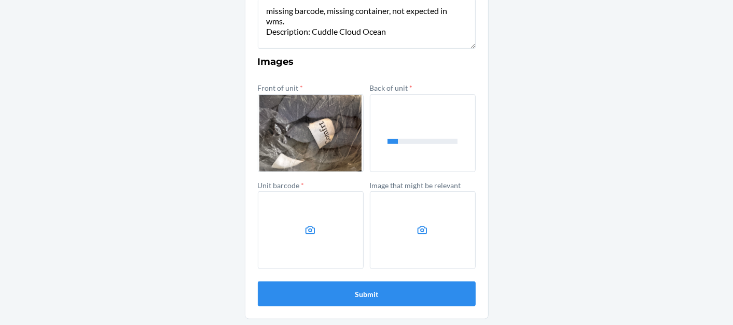
click at [275, 239] on label at bounding box center [311, 230] width 106 height 78
click at [0, 0] on input "file" at bounding box center [0, 0] width 0 height 0
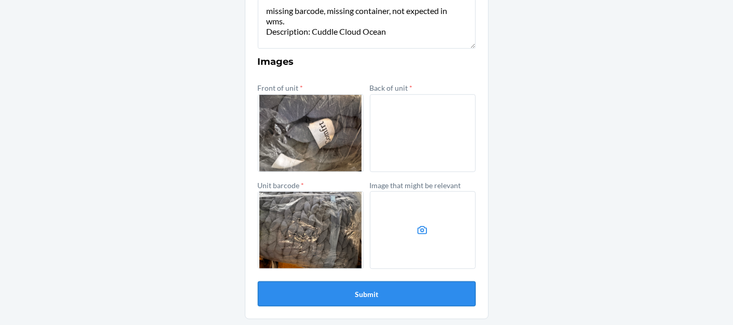
click at [312, 299] on button "Submit" at bounding box center [367, 294] width 218 height 25
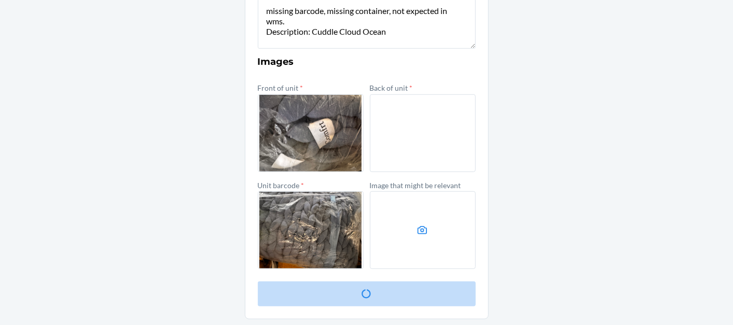
scroll to position [0, 0]
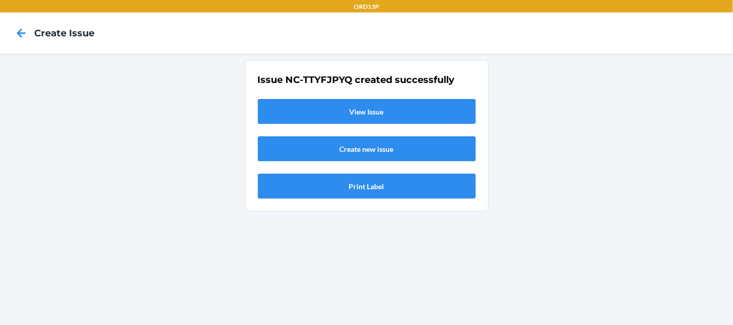
click at [436, 115] on link "View Issue" at bounding box center [367, 111] width 218 height 25
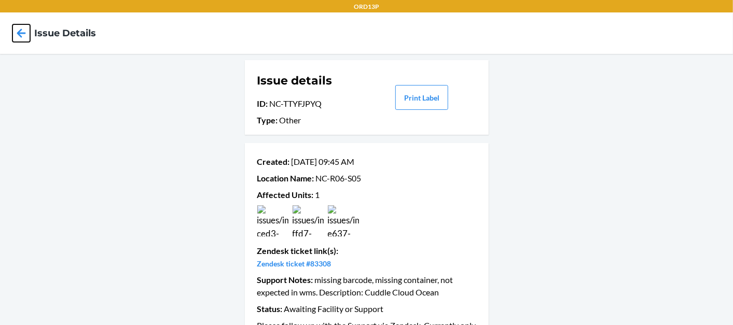
click at [19, 32] on icon at bounding box center [21, 33] width 9 height 9
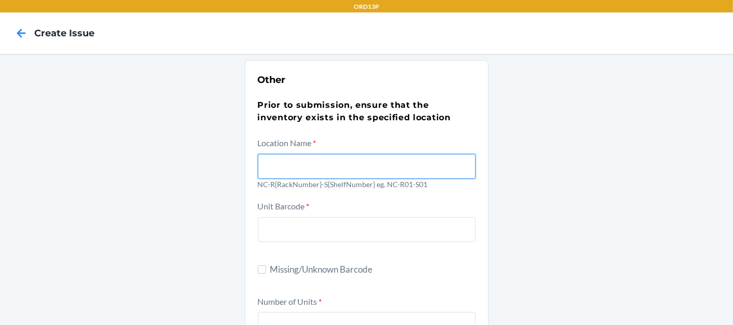
click at [286, 174] on input "text" at bounding box center [367, 166] width 218 height 25
click at [294, 162] on input "text" at bounding box center [367, 166] width 218 height 25
click at [315, 169] on input "text" at bounding box center [367, 166] width 218 height 25
click at [314, 168] on input "text" at bounding box center [367, 166] width 218 height 25
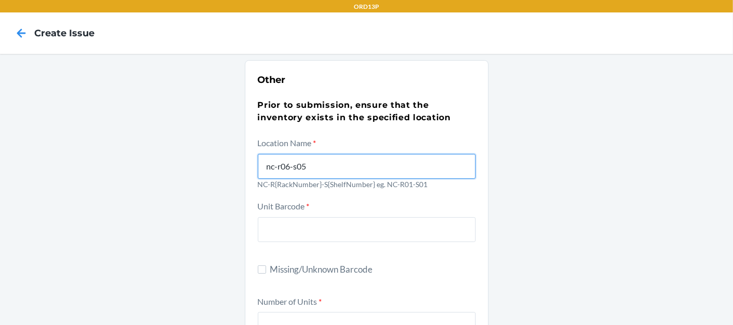
type input "nc-r06-s05"
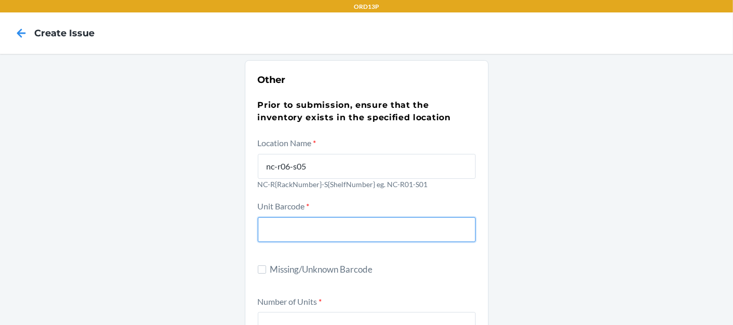
click at [323, 234] on input "text" at bounding box center [367, 229] width 218 height 25
click at [302, 232] on input "text" at bounding box center [367, 229] width 218 height 25
type input "h"
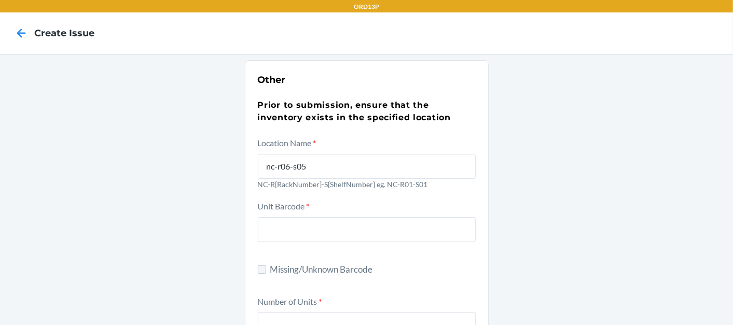
click at [258, 269] on input "Missing/Unknown Barcode" at bounding box center [262, 270] width 8 height 8
checkbox input "true"
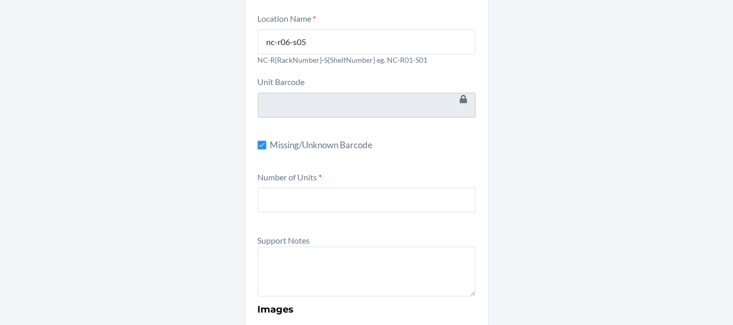
scroll to position [173, 0]
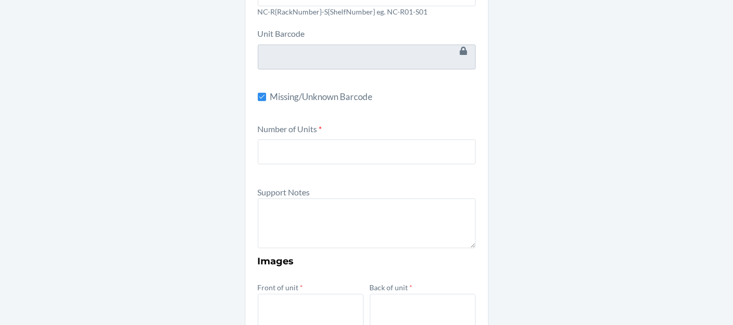
click at [364, 165] on div "Number of Units *" at bounding box center [367, 150] width 218 height 57
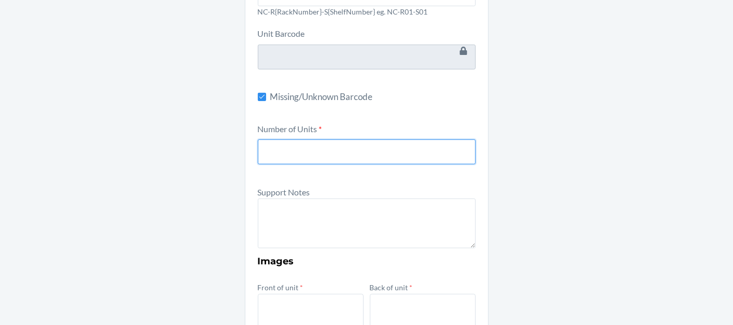
click at [373, 151] on input "number" at bounding box center [367, 152] width 218 height 25
type input "1"
type input "3"
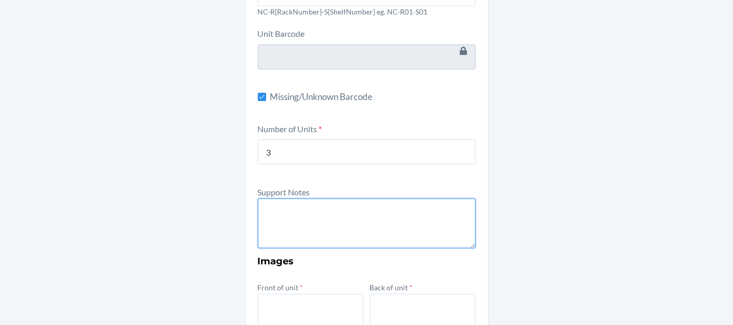
click at [333, 207] on textarea at bounding box center [367, 224] width 218 height 50
paste textarea "The Dreamer Blanket (Frost)"
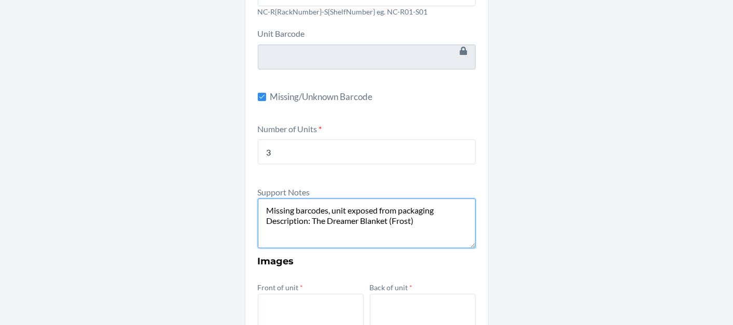
paste textarea "00642461127010"
paste textarea "DWJSJMP23MV"
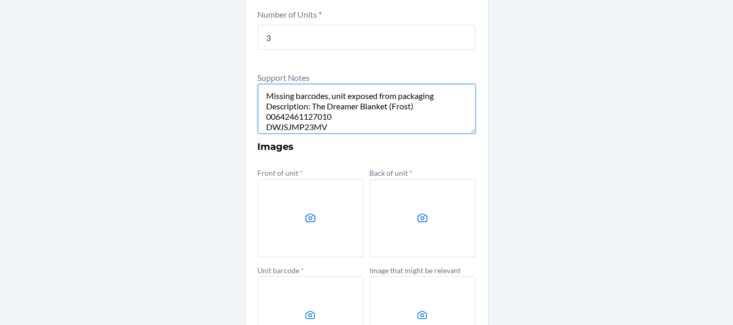
scroll to position [372, 0]
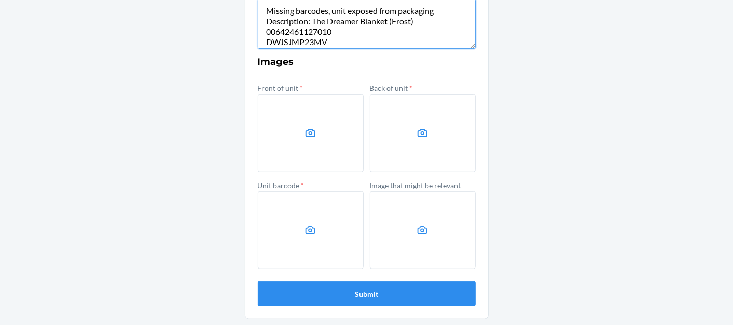
type textarea "Missing barcodes, unit exposed from packaging Description: The Dreamer Blanket …"
click at [318, 121] on label at bounding box center [311, 133] width 106 height 78
click at [0, 0] on input "file" at bounding box center [0, 0] width 0 height 0
click at [430, 114] on label at bounding box center [423, 133] width 106 height 78
click at [0, 0] on input "file" at bounding box center [0, 0] width 0 height 0
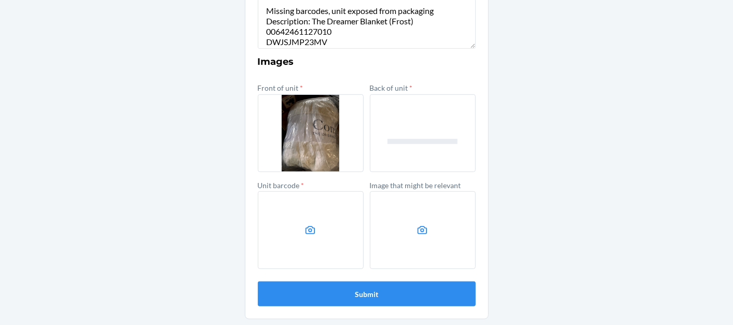
click at [279, 234] on label at bounding box center [311, 230] width 106 height 78
click at [0, 0] on input "file" at bounding box center [0, 0] width 0 height 0
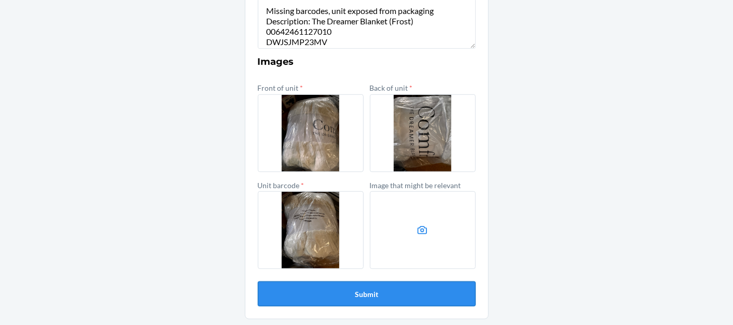
click at [302, 295] on button "Submit" at bounding box center [367, 294] width 218 height 25
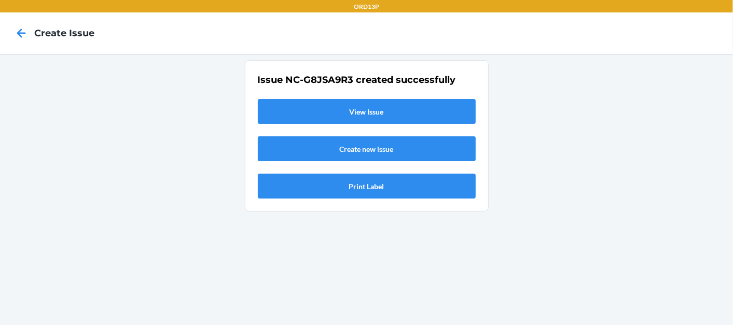
scroll to position [0, 0]
click at [386, 118] on link "View Issue" at bounding box center [367, 111] width 218 height 25
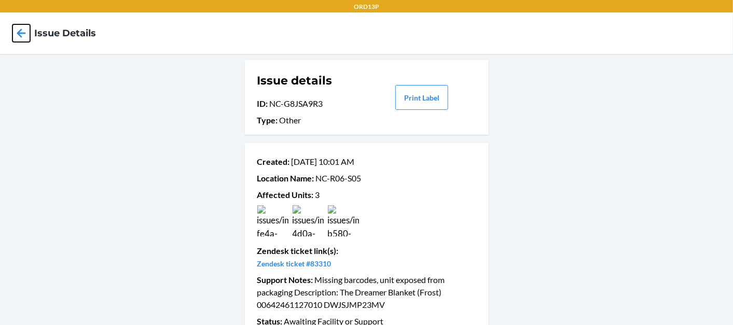
click at [15, 24] on icon at bounding box center [21, 33] width 18 height 18
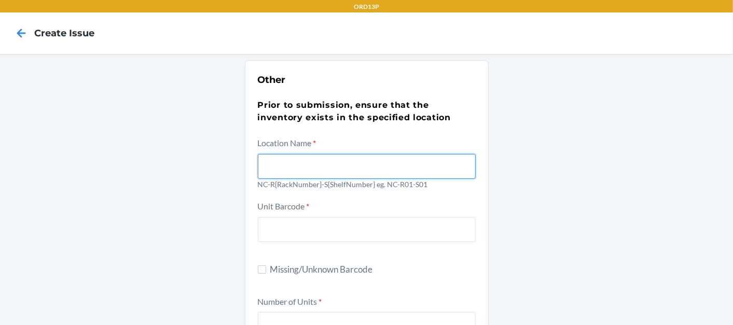
click at [295, 168] on input "text" at bounding box center [367, 166] width 218 height 25
type input "nc-r06-s05"
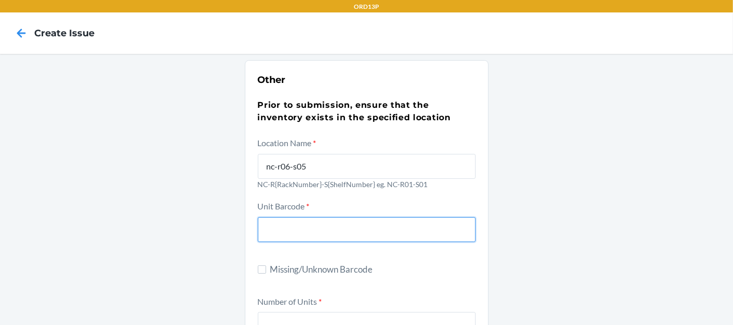
click at [323, 220] on input "text" at bounding box center [367, 229] width 218 height 25
click at [278, 226] on input "text" at bounding box center [367, 229] width 218 height 25
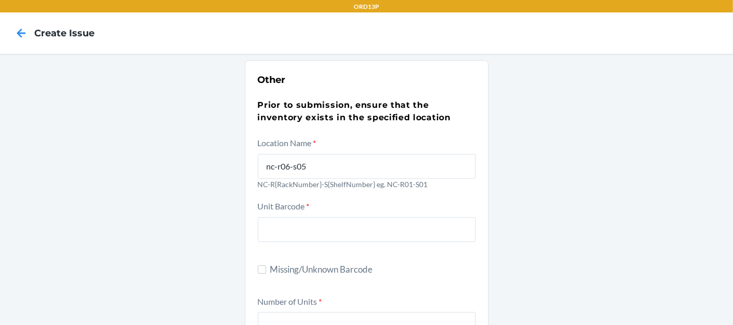
click at [270, 264] on span "Missing/Unknown Barcode" at bounding box center [372, 269] width 205 height 13
click at [266, 266] on input "Missing/Unknown Barcode" at bounding box center [262, 270] width 8 height 8
checkbox input "true"
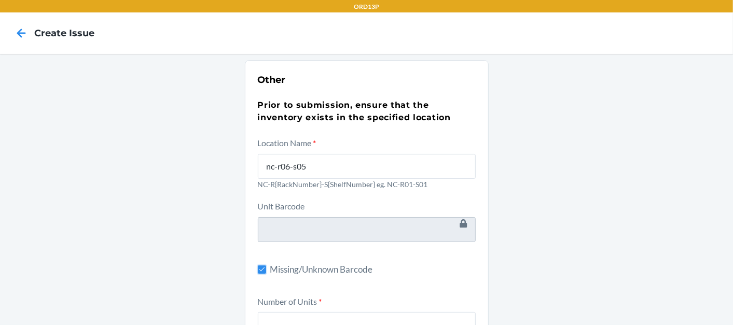
scroll to position [173, 0]
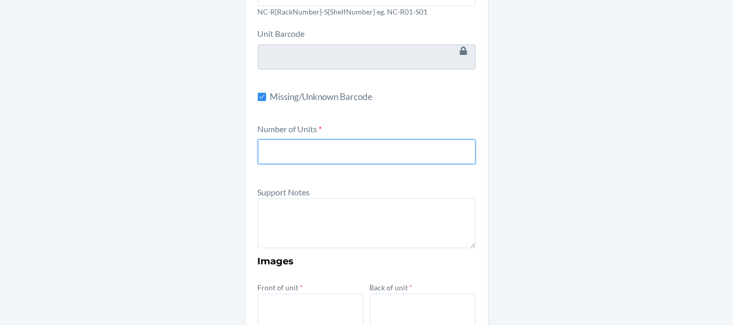
click at [290, 150] on input "number" at bounding box center [367, 152] width 218 height 25
type input "1"
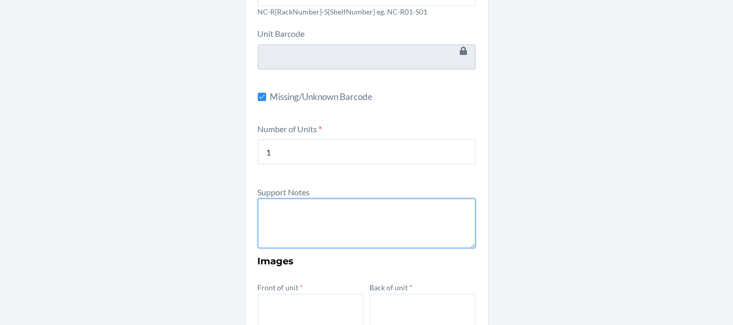
click at [277, 207] on textarea at bounding box center [367, 224] width 218 height 50
click at [277, 206] on textarea "Missing barcode and" at bounding box center [367, 224] width 218 height 50
click at [365, 212] on textarea "Missing barcode and" at bounding box center [367, 224] width 218 height 50
paste textarea "The Dreamer Blanket (Sea Glass)"
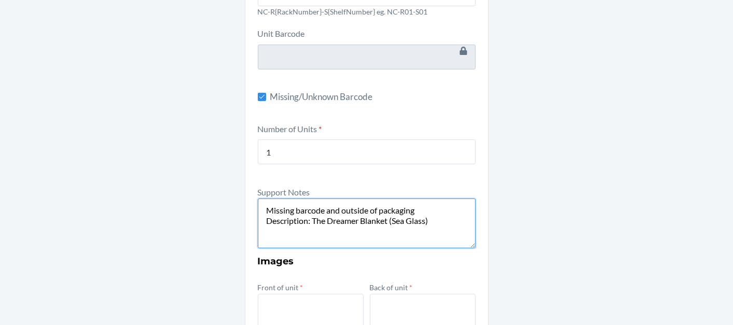
paste textarea "00725792483847"
paste textarea "DSMNFBXYU7Y"
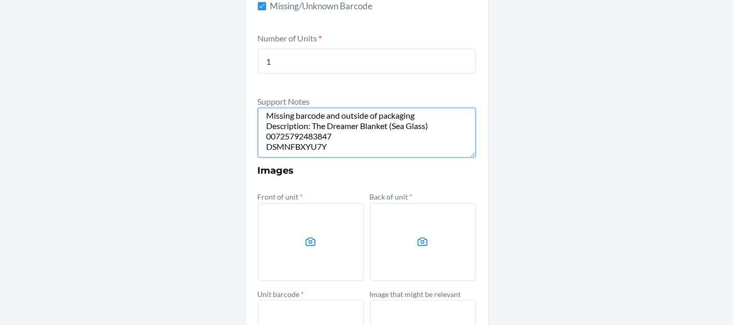
scroll to position [345, 0]
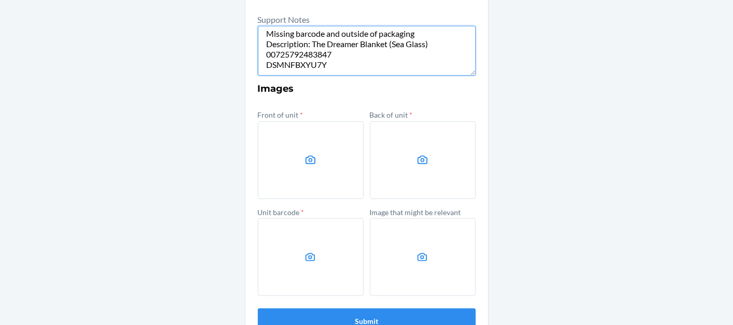
type textarea "Missing barcode and outside of packaging Description: The Dreamer Blanket (Sea …"
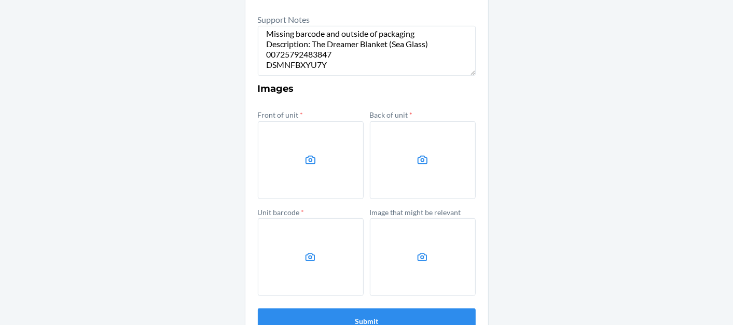
click at [324, 163] on label at bounding box center [311, 160] width 106 height 78
click at [0, 0] on input "file" at bounding box center [0, 0] width 0 height 0
click at [412, 174] on label at bounding box center [423, 160] width 106 height 78
click at [0, 0] on input "file" at bounding box center [0, 0] width 0 height 0
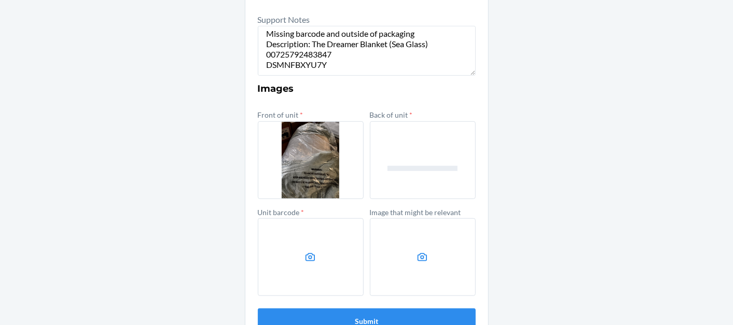
click at [294, 240] on label at bounding box center [311, 257] width 106 height 78
click at [0, 0] on input "file" at bounding box center [0, 0] width 0 height 0
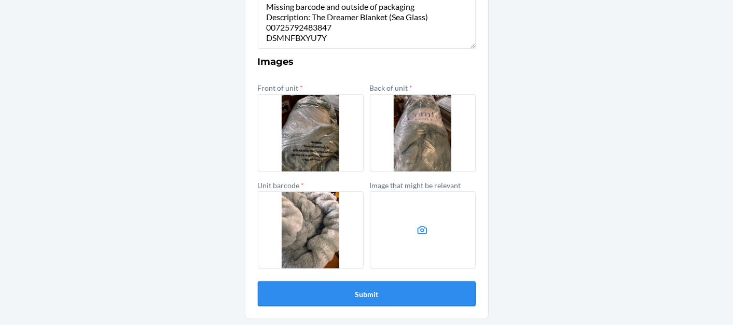
click at [324, 293] on button "Submit" at bounding box center [367, 294] width 218 height 25
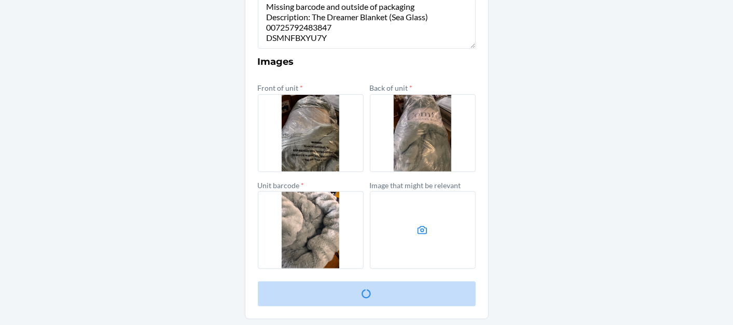
scroll to position [0, 0]
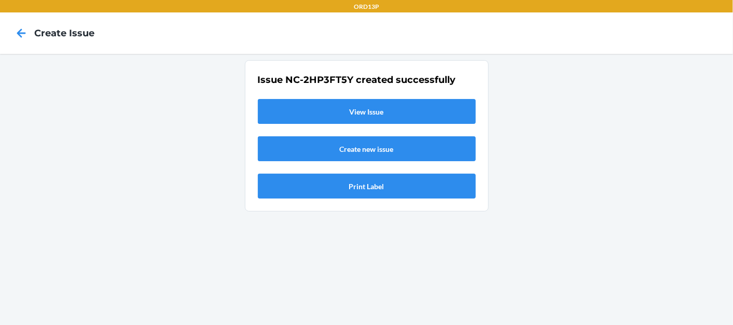
click at [372, 115] on link "View Issue" at bounding box center [367, 111] width 218 height 25
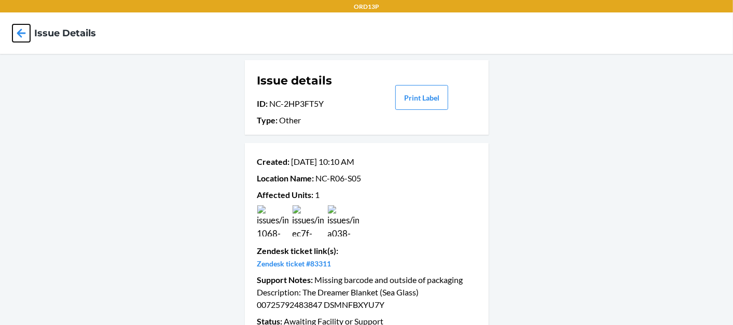
click at [19, 30] on icon at bounding box center [21, 33] width 18 height 18
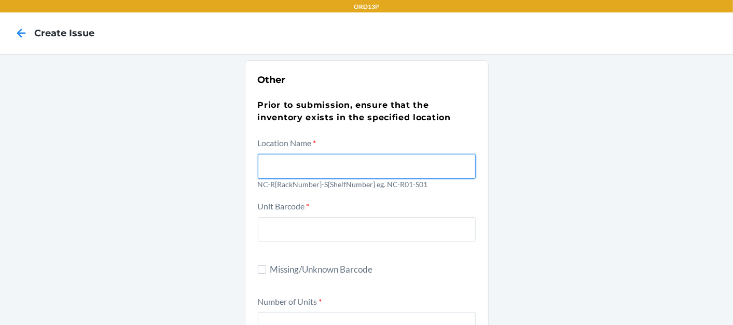
click at [311, 157] on input "text" at bounding box center [367, 166] width 218 height 25
type input "nc-r06-s05"
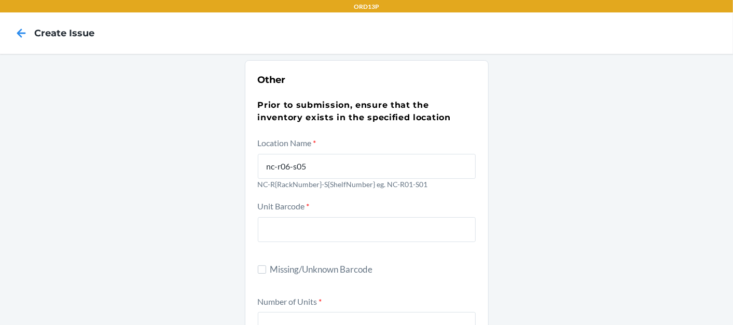
drag, startPoint x: 335, startPoint y: 211, endPoint x: 335, endPoint y: 219, distance: 8.3
click at [335, 217] on div "Unit Barcode *" at bounding box center [367, 228] width 218 height 57
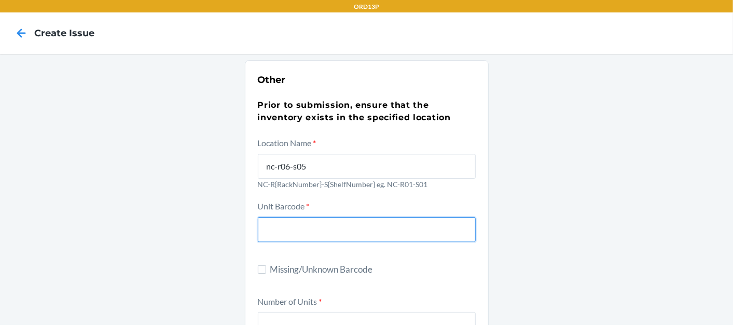
click at [335, 219] on input "text" at bounding box center [367, 229] width 218 height 25
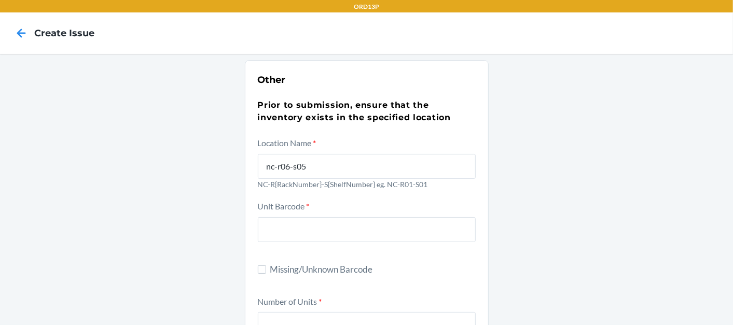
click at [300, 272] on span "Missing/Unknown Barcode" at bounding box center [372, 269] width 205 height 13
click at [266, 272] on input "Missing/Unknown Barcode" at bounding box center [262, 270] width 8 height 8
checkbox input "true"
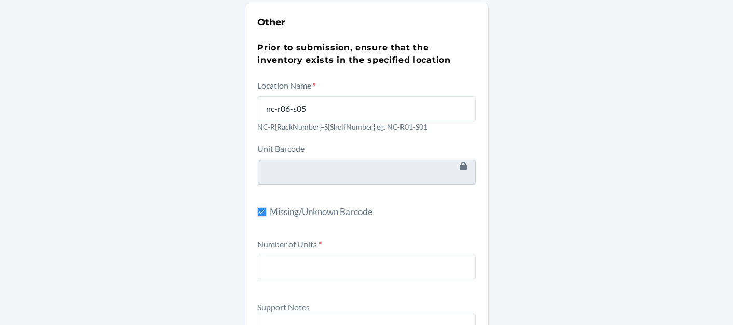
scroll to position [115, 0]
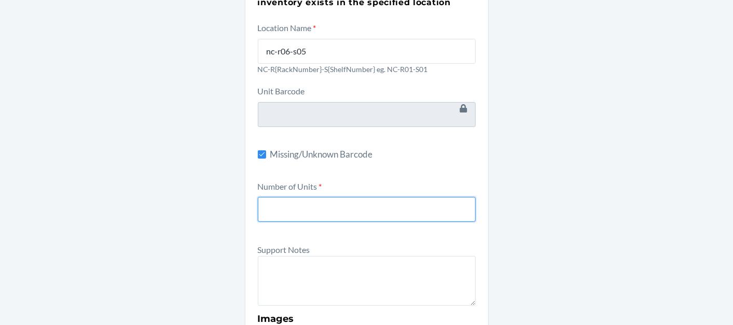
click at [308, 215] on input "number" at bounding box center [367, 209] width 218 height 25
type input "1"
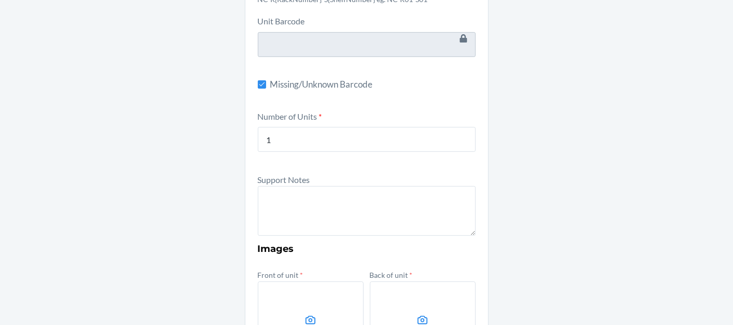
scroll to position [288, 0]
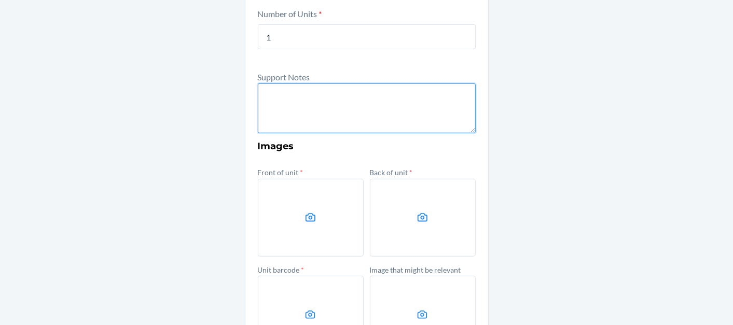
click at [372, 94] on textarea at bounding box center [367, 109] width 218 height 50
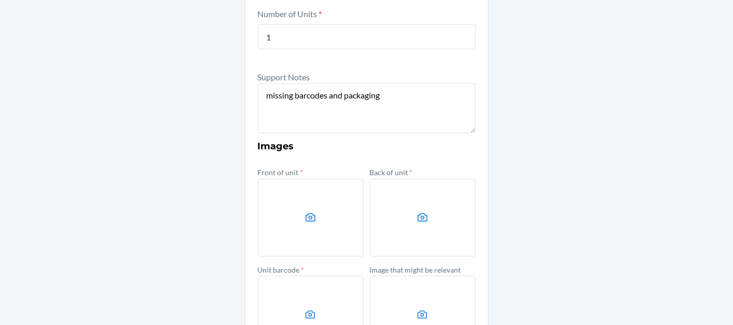
click at [288, 199] on label at bounding box center [311, 218] width 106 height 78
click at [0, 0] on input "file" at bounding box center [0, 0] width 0 height 0
click at [322, 209] on label at bounding box center [311, 218] width 106 height 78
click at [0, 0] on input "file" at bounding box center [0, 0] width 0 height 0
click at [398, 225] on label at bounding box center [423, 218] width 106 height 78
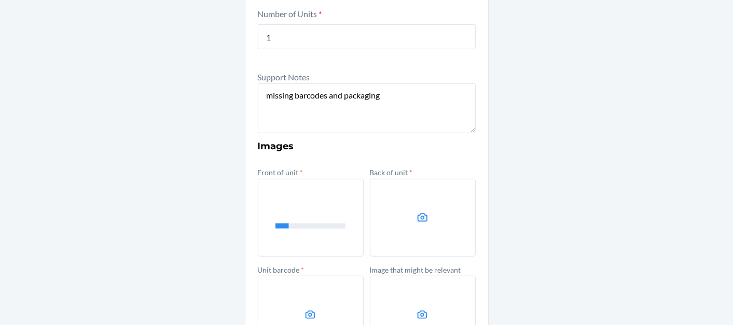
click at [0, 0] on input "file" at bounding box center [0, 0] width 0 height 0
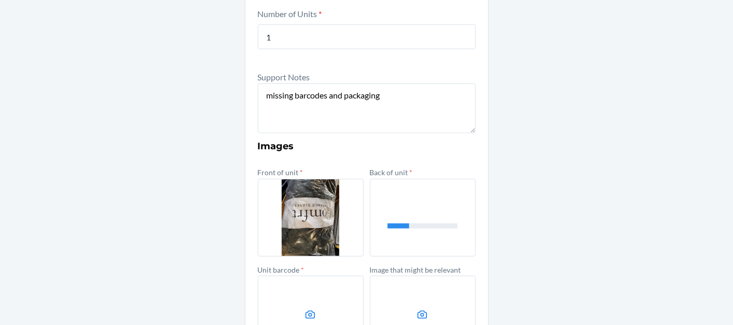
click at [294, 289] on label at bounding box center [311, 315] width 106 height 78
click at [0, 0] on input "file" at bounding box center [0, 0] width 0 height 0
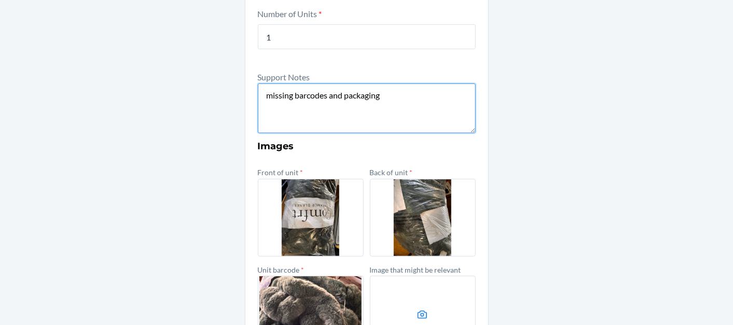
click at [386, 94] on textarea "missing barcodes and packaging" at bounding box center [367, 109] width 218 height 50
paste textarea "Dreamer Blanket Mountain [PERSON_NAME]"
paste textarea "00725792328445"
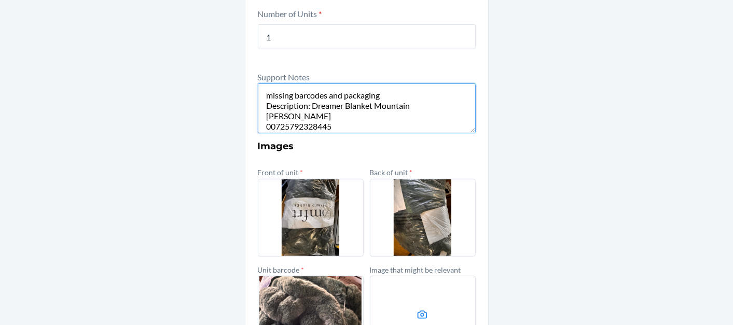
paste textarea "DX8DZ7ZX5ZW"
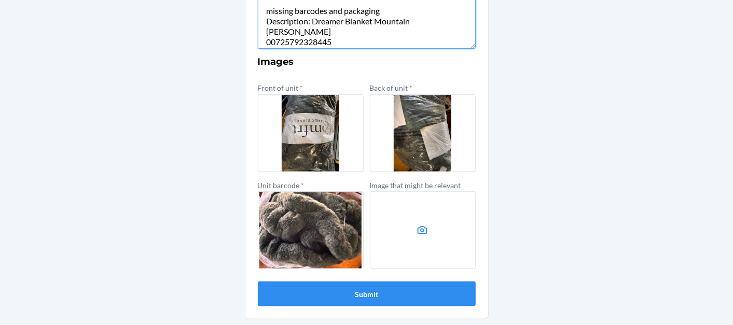
type textarea "missing barcodes and packaging Description: Dreamer Blanket Mountain [PERSON_NA…"
click at [497, 191] on div "Other Prior to submission, ensure that the inventory exists in the specified lo…" at bounding box center [366, 4] width 733 height 644
click at [409, 298] on button "Submit" at bounding box center [367, 294] width 218 height 25
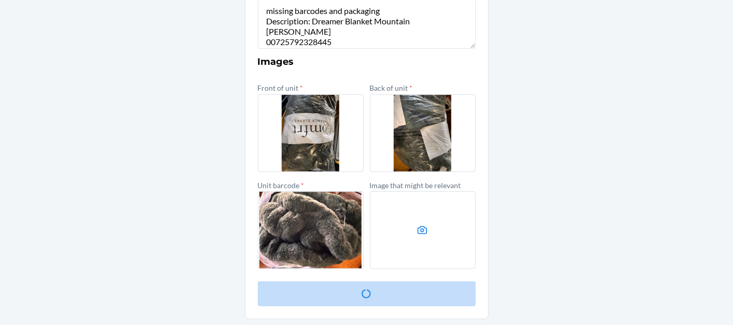
scroll to position [0, 0]
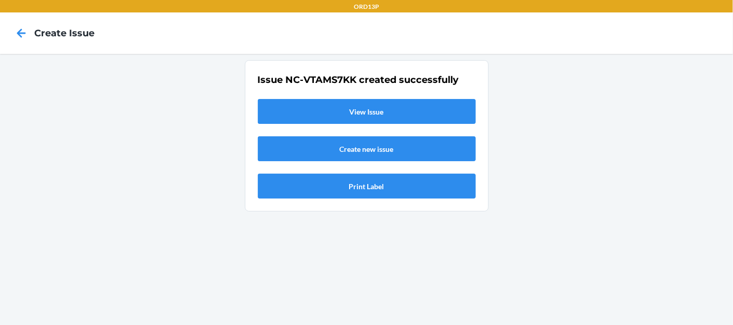
click at [405, 113] on link "View Issue" at bounding box center [367, 111] width 218 height 25
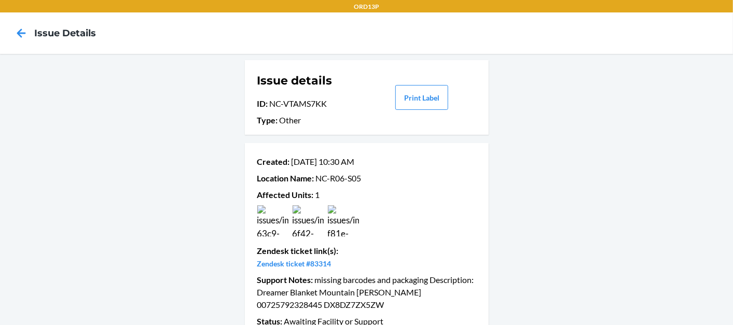
click at [30, 21] on div at bounding box center [21, 33] width 26 height 26
click at [28, 27] on icon at bounding box center [21, 33] width 18 height 18
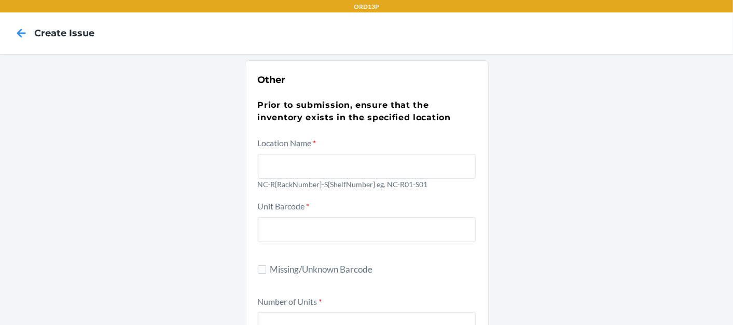
click at [295, 151] on div at bounding box center [367, 164] width 218 height 29
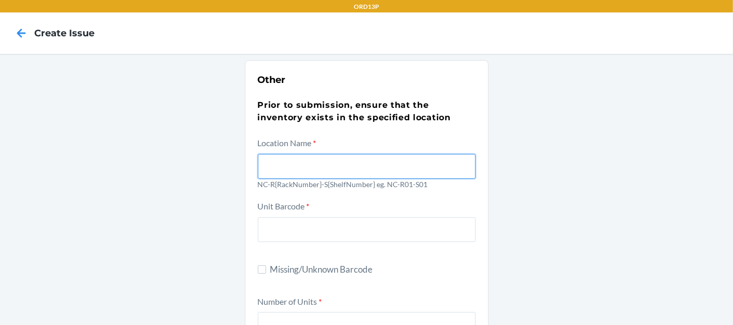
click at [295, 154] on input "text" at bounding box center [367, 166] width 218 height 25
click at [297, 170] on input "text" at bounding box center [367, 166] width 218 height 25
type input "nc-r06-s05"
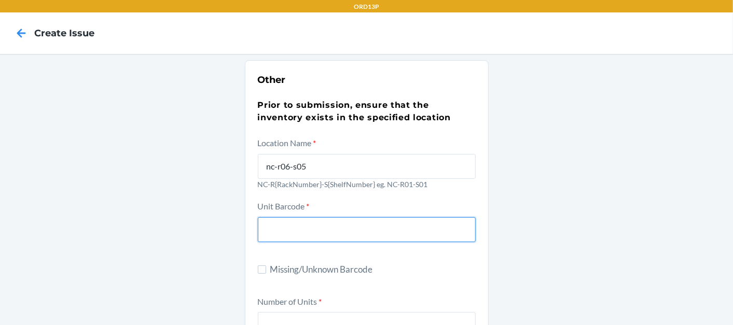
click at [334, 234] on input "text" at bounding box center [367, 229] width 218 height 25
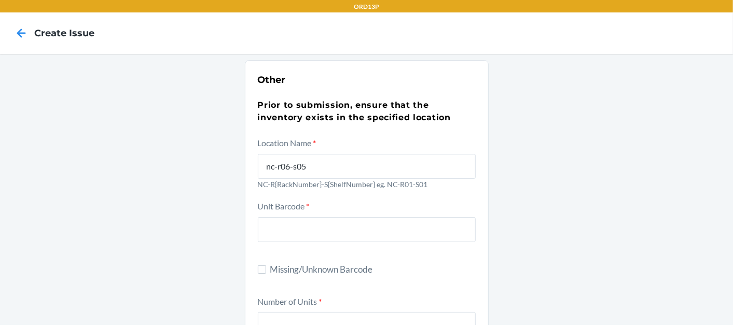
click at [286, 274] on span "Missing/Unknown Barcode" at bounding box center [372, 269] width 205 height 13
click at [266, 274] on input "Missing/Unknown Barcode" at bounding box center [262, 270] width 8 height 8
checkbox input "true"
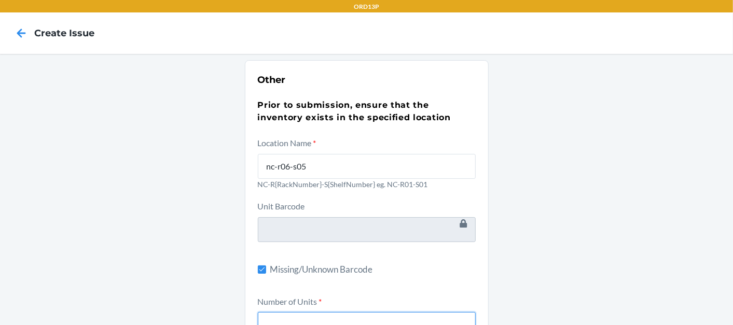
click at [316, 314] on input "number" at bounding box center [367, 324] width 218 height 25
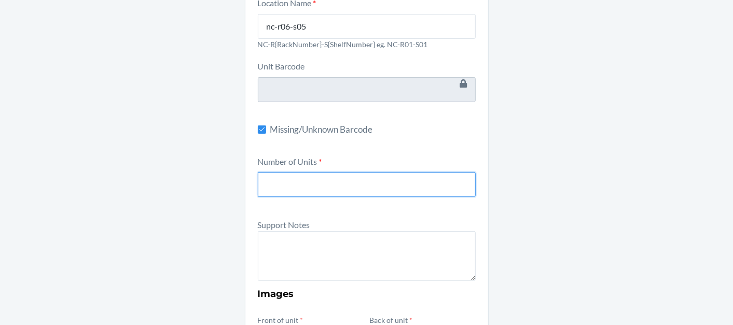
scroll to position [141, 0]
type input "1"
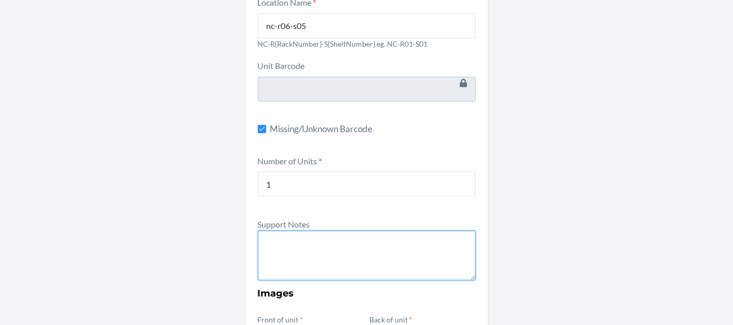
click at [311, 237] on textarea at bounding box center [367, 256] width 218 height 50
click at [311, 237] on textarea "M" at bounding box center [367, 256] width 218 height 50
paste textarea "Dreamer Blanket Cotton Candy"
paste textarea "00725792194552"
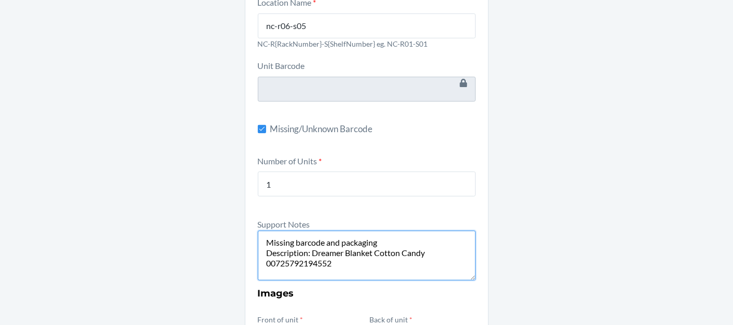
paste textarea "DTN5Z9QMBNZ"
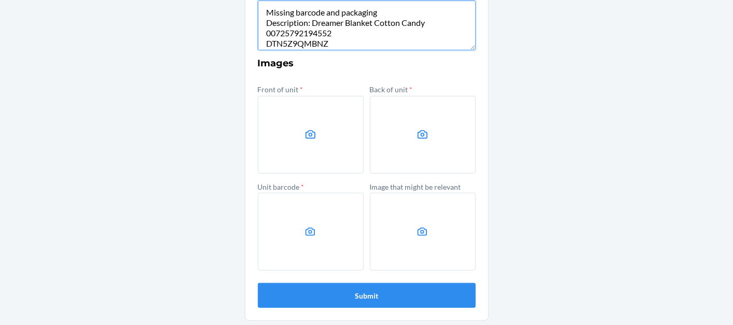
type textarea "Missing barcode and packaging Description: Dreamer Blanket Cotton Candy 0072579…"
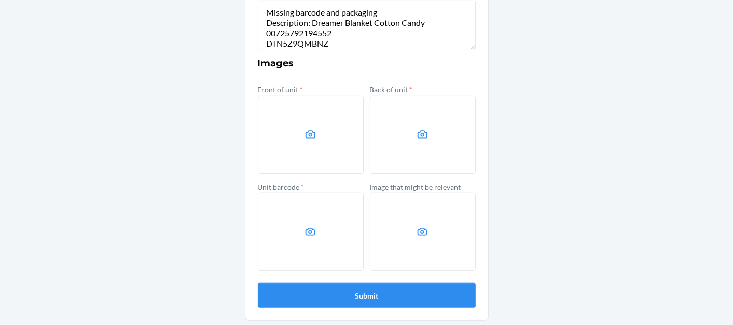
click at [314, 178] on div "Front of unit * Back of unit * Unit barcode * Image that might be relevant" at bounding box center [367, 176] width 218 height 188
click at [315, 159] on label at bounding box center [311, 135] width 106 height 78
click at [0, 0] on input "file" at bounding box center [0, 0] width 0 height 0
click at [431, 158] on label at bounding box center [423, 135] width 106 height 78
click at [0, 0] on input "file" at bounding box center [0, 0] width 0 height 0
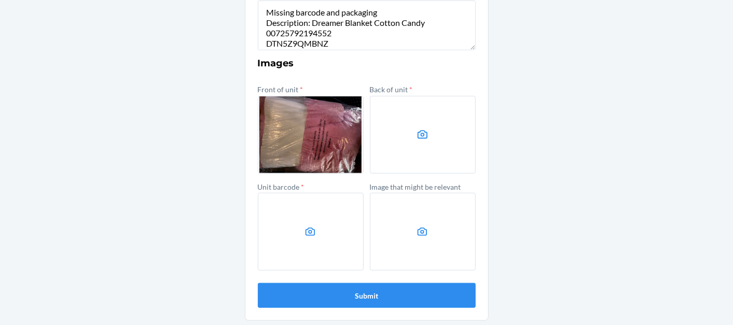
click at [277, 229] on label at bounding box center [311, 232] width 106 height 78
click at [0, 0] on input "file" at bounding box center [0, 0] width 0 height 0
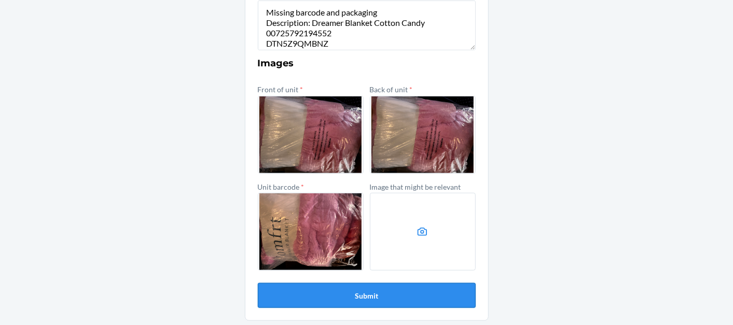
click at [300, 295] on button "Submit" at bounding box center [367, 295] width 218 height 25
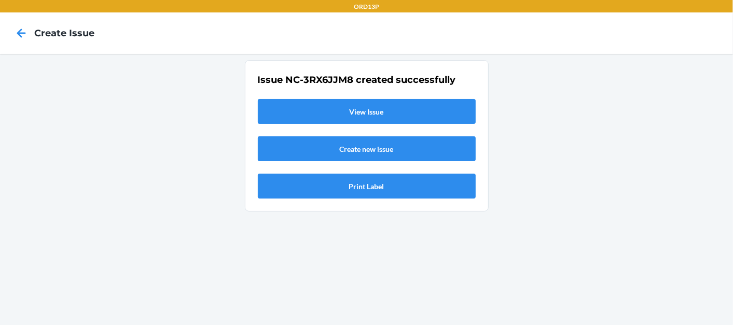
scroll to position [0, 0]
click at [441, 101] on link "View Issue" at bounding box center [367, 111] width 218 height 25
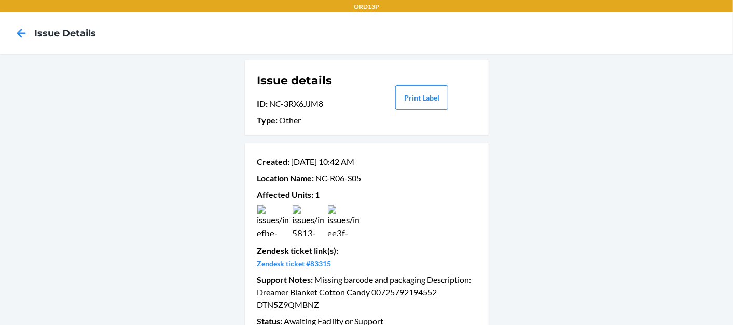
click at [412, 176] on p "Location Name : [GEOGRAPHIC_DATA]-R06-S05" at bounding box center [366, 178] width 219 height 12
